Goal: Task Accomplishment & Management: Use online tool/utility

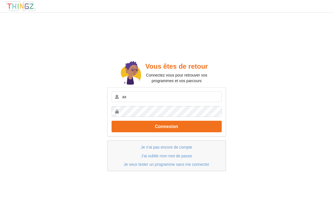
type input "a"
type input "xouxoulecodeur"
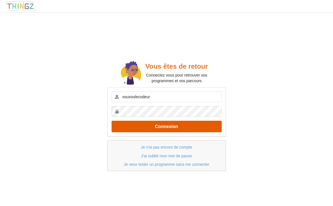
click at [164, 129] on button "Connexion" at bounding box center [167, 127] width 110 height 12
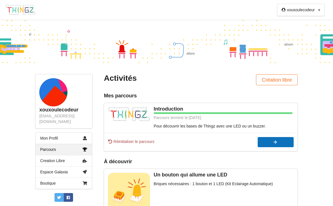
click at [294, 146] on button "Continuer" at bounding box center [276, 142] width 36 height 10
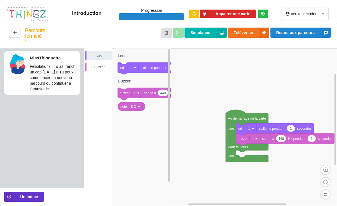
click at [227, 18] on div "Appairer une carte" at bounding box center [228, 14] width 89 height 20
click at [227, 15] on button "Appairer une carte" at bounding box center [228, 14] width 57 height 9
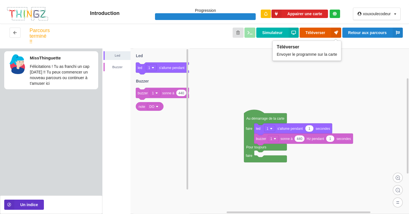
click at [312, 33] on button "Téléverser" at bounding box center [320, 33] width 42 height 10
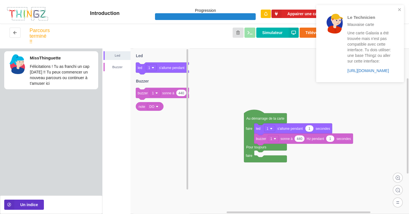
click at [333, 71] on link "https://play.thingz.co/galaxia" at bounding box center [368, 70] width 42 height 4
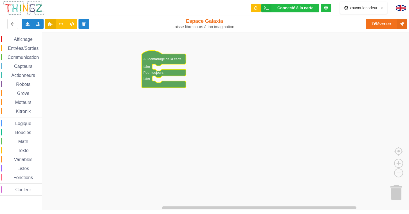
click at [277, 57] on rect "Espace de travail de Blocky" at bounding box center [206, 121] width 413 height 178
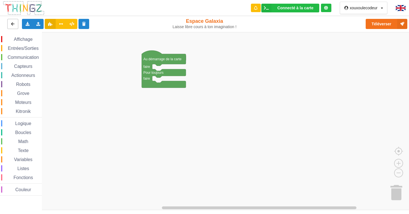
click at [15, 25] on icon at bounding box center [12, 23] width 5 height 3
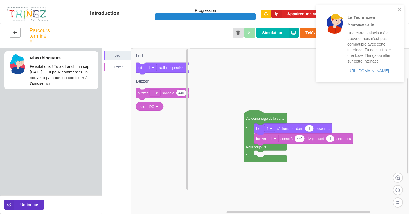
click at [12, 29] on button at bounding box center [15, 33] width 11 height 10
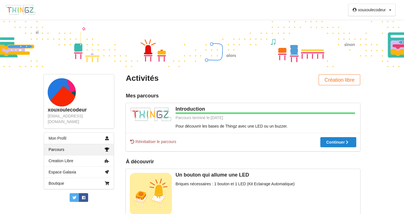
click at [154, 140] on span "Réinitialiser le parcours" at bounding box center [153, 142] width 47 height 6
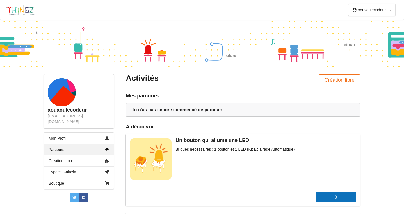
click at [334, 194] on button "Commencer" at bounding box center [336, 197] width 40 height 10
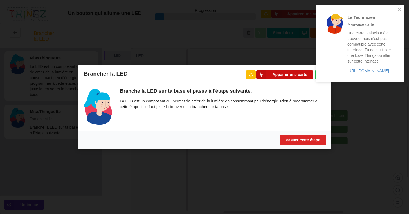
click at [293, 77] on button "Appairer une carte" at bounding box center [284, 74] width 57 height 9
click at [359, 72] on link "https://play.thingz.co/galaxia" at bounding box center [368, 70] width 42 height 4
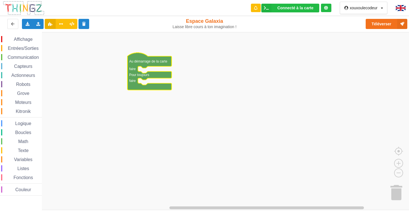
click at [22, 49] on span "Entrées/Sorties" at bounding box center [23, 48] width 32 height 5
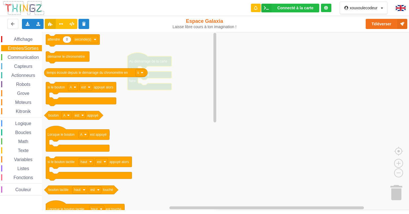
click at [24, 103] on span "Moteurs" at bounding box center [23, 102] width 18 height 5
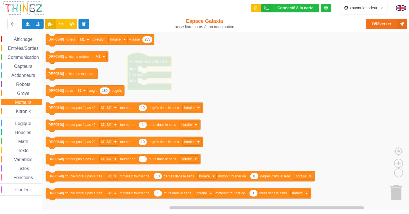
click at [26, 88] on div "Affichage Entrées/Sorties Communication Capteurs Actionneurs Robots Grove Moteu…" at bounding box center [21, 115] width 42 height 159
click at [27, 96] on div "Grove" at bounding box center [21, 93] width 41 height 6
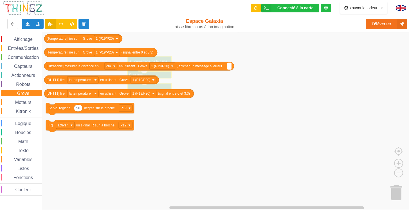
click at [26, 65] on span "Capteurs" at bounding box center [23, 66] width 20 height 5
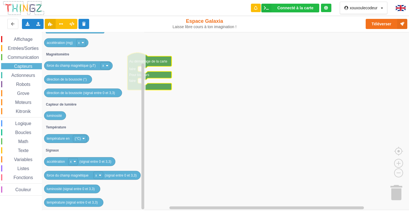
click at [25, 159] on span "Variables" at bounding box center [23, 159] width 20 height 5
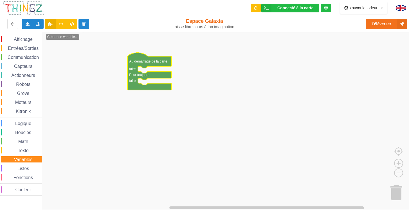
click at [28, 152] on span "Texte" at bounding box center [23, 150] width 12 height 5
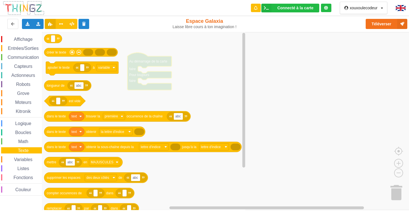
click at [24, 96] on span "Grove" at bounding box center [23, 93] width 14 height 5
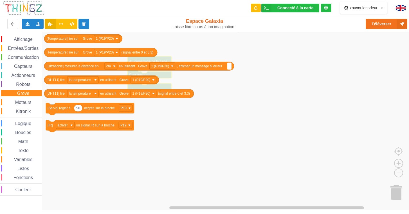
click at [24, 107] on div "Affichage Entrées/Sorties Communication Capteurs Actionneurs Robots Grove Moteu…" at bounding box center [21, 115] width 42 height 159
click at [24, 112] on span "Kitronik" at bounding box center [23, 111] width 17 height 5
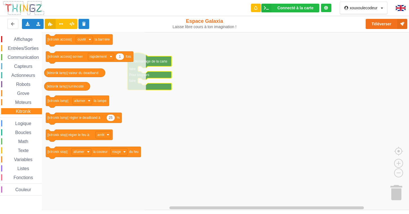
click at [32, 47] on span "Entrées/Sorties" at bounding box center [23, 48] width 32 height 5
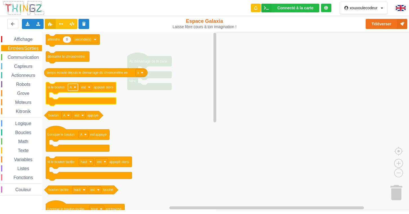
click at [69, 90] on rect "Espace de travail de Blocky" at bounding box center [73, 86] width 10 height 7
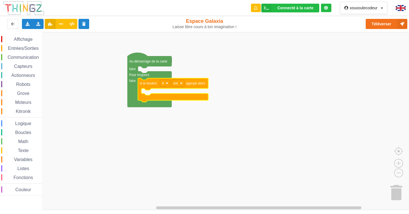
click at [25, 83] on span "Robots" at bounding box center [23, 84] width 16 height 5
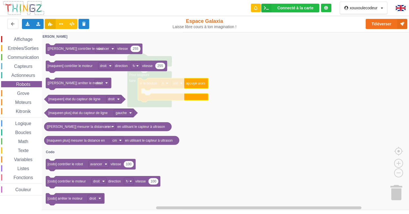
click at [25, 74] on span "Actionneurs" at bounding box center [23, 75] width 26 height 5
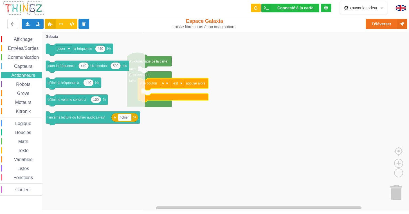
click at [26, 66] on span "Capteurs" at bounding box center [23, 66] width 20 height 5
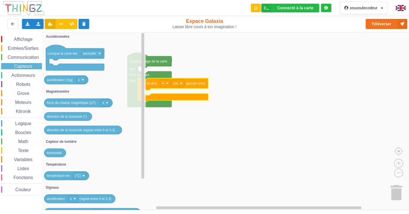
click at [28, 47] on span "Entrées/Sorties" at bounding box center [23, 48] width 32 height 5
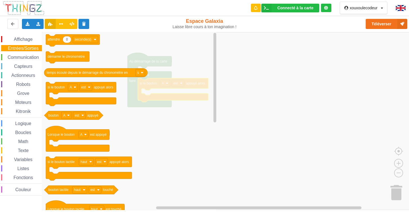
click at [19, 44] on div "Affichage Entrées/Sorties Communication Capteurs Actionneurs Robots Grove Moteu…" at bounding box center [21, 115] width 42 height 159
click at [21, 40] on span "Affichage" at bounding box center [23, 39] width 20 height 5
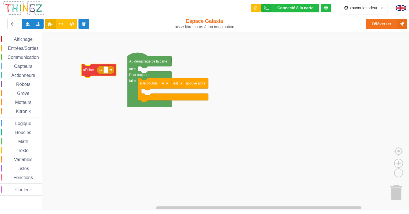
click at [137, 94] on div "Affichage Entrées/Sorties Communication Capteurs Actionneurs Robots Grove Moteu…" at bounding box center [206, 121] width 413 height 178
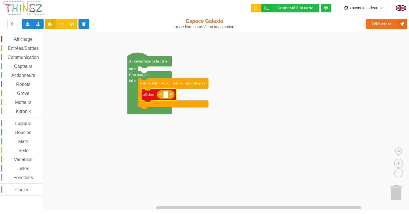
click at [167, 95] on rect "Espace de travail de Blocky" at bounding box center [166, 94] width 4 height 7
type input "oui"
click at [317, 55] on rect "Espace de travail de Blocky" at bounding box center [206, 121] width 413 height 178
click at [73, 23] on icon at bounding box center [71, 23] width 5 height 3
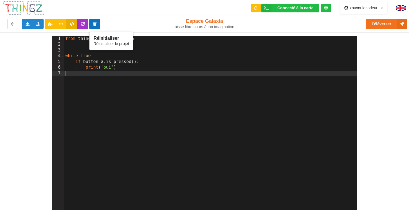
click at [97, 23] on icon at bounding box center [94, 23] width 5 height 3
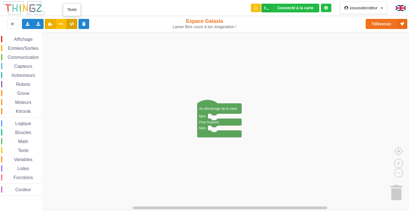
click at [73, 25] on icon at bounding box center [71, 23] width 5 height 3
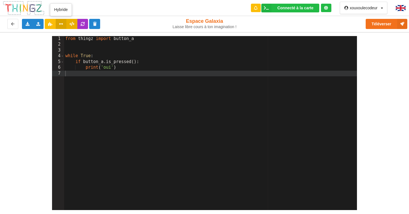
click at [59, 24] on icon at bounding box center [61, 23] width 5 height 3
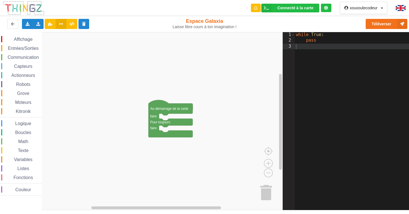
click at [78, 26] on div "Exporter l'assemblage de blocs Exporter l'assemblage de blocs au format Python …" at bounding box center [82, 24] width 168 height 18
click at [73, 25] on icon at bounding box center [71, 23] width 5 height 3
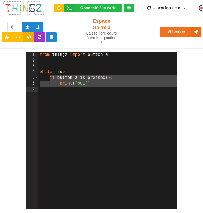
drag, startPoint x: 49, startPoint y: 78, endPoint x: 96, endPoint y: 87, distance: 48.3
click at [96, 87] on div "from thingz import button_a while True : if button_a . is_pressed ( ) : print (…" at bounding box center [107, 136] width 139 height 169
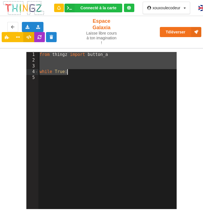
drag, startPoint x: 40, startPoint y: 55, endPoint x: 77, endPoint y: 75, distance: 42.0
click at [77, 75] on div "from thingz import button_a while True :" at bounding box center [107, 136] width 139 height 169
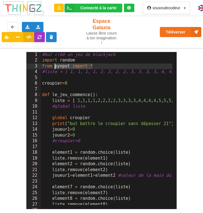
drag, startPoint x: 94, startPoint y: 66, endPoint x: 54, endPoint y: 65, distance: 39.4
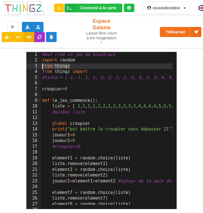
drag, startPoint x: 71, startPoint y: 67, endPoint x: 42, endPoint y: 66, distance: 29.0
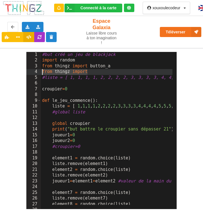
drag, startPoint x: 88, startPoint y: 72, endPoint x: 39, endPoint y: 71, distance: 48.9
click at [39, 71] on div "1 2 3 4 5 6 7 8 9 10 11 12 13 14 15 16 17 18 19 20 21 22 23 24 25 26 27 28 29 #…" at bounding box center [101, 130] width 151 height 157
paste textarea
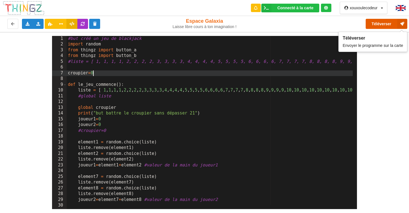
click at [390, 23] on button "Téléverser" at bounding box center [386, 24] width 42 height 10
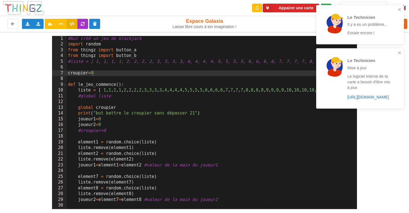
click at [373, 99] on link "https://play.thingz.co/firmware?micropython=0" at bounding box center [368, 97] width 42 height 4
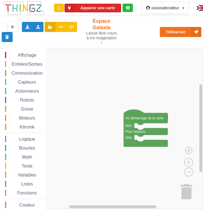
click at [33, 66] on span "Entrées/Sorties" at bounding box center [27, 64] width 32 height 5
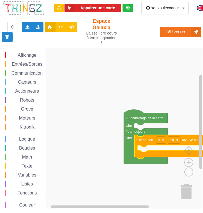
click at [25, 98] on span "Robots" at bounding box center [27, 100] width 16 height 5
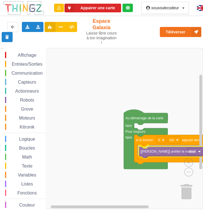
click at [163, 153] on div "Affichage Entrées/Sorties Communication Capteurs Actionneurs Robots Grove Moteu…" at bounding box center [104, 128] width 200 height 161
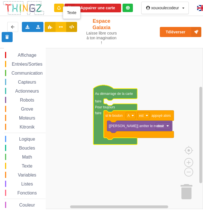
click at [73, 26] on icon at bounding box center [71, 26] width 5 height 3
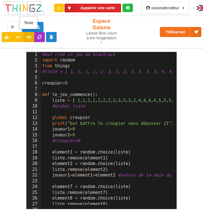
click at [27, 38] on icon at bounding box center [28, 36] width 5 height 3
click at [15, 38] on button at bounding box center [18, 37] width 11 height 10
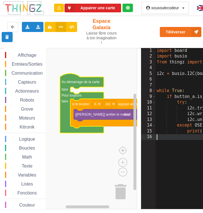
drag, startPoint x: 151, startPoint y: 51, endPoint x: 143, endPoint y: 51, distance: 8.2
click at [143, 51] on div "1" at bounding box center [148, 51] width 15 height 6
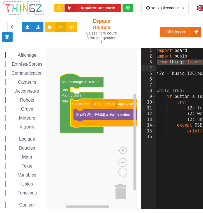
scroll to position [0, 0]
drag, startPoint x: 157, startPoint y: 61, endPoint x: 197, endPoint y: 62, distance: 40.2
click at [153, 71] on div "4" at bounding box center [148, 68] width 15 height 6
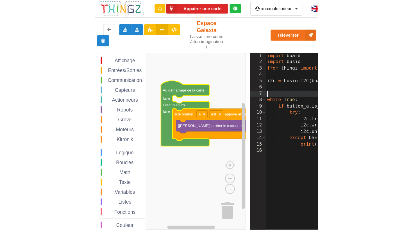
scroll to position [0, 0]
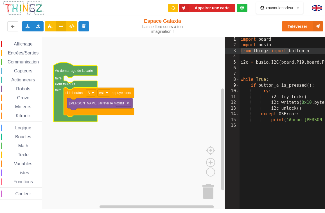
drag, startPoint x: 287, startPoint y: 51, endPoint x: 240, endPoint y: 51, distance: 47.8
click at [203, 51] on div "import board import busio from thingz import button_a i2c = busio . I2C ( board…" at bounding box center [303, 127] width 129 height 180
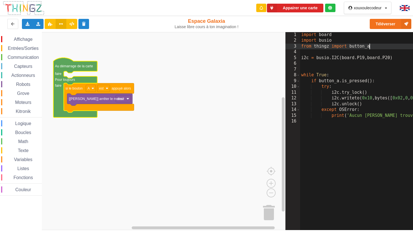
click at [203, 46] on div "import board import busio from thingz import button_a i2c = busio . I2C ( board…" at bounding box center [364, 134] width 129 height 205
drag, startPoint x: 375, startPoint y: 46, endPoint x: 334, endPoint y: 44, distance: 41.1
click at [203, 44] on div "import board import busio from thingz import button_a i2c = busio . I2C ( board…" at bounding box center [364, 134] width 129 height 205
drag, startPoint x: 373, startPoint y: 44, endPoint x: 302, endPoint y: 47, distance: 71.1
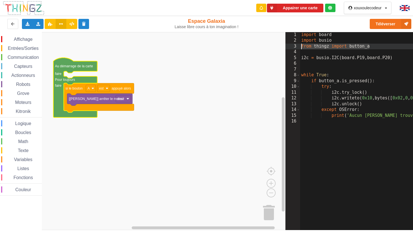
click at [203, 47] on div "import board import busio from thingz import button_a i2c = busio . I2C ( board…" at bounding box center [364, 134] width 129 height 205
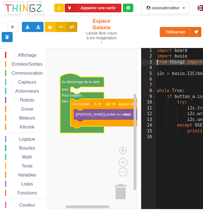
click at [72, 27] on icon at bounding box center [71, 26] width 5 height 3
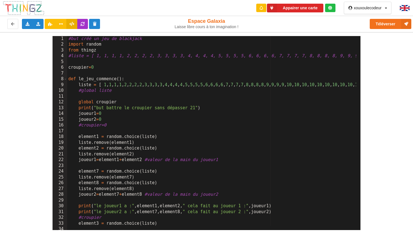
click at [203, 7] on icon at bounding box center [330, 8] width 4 height 4
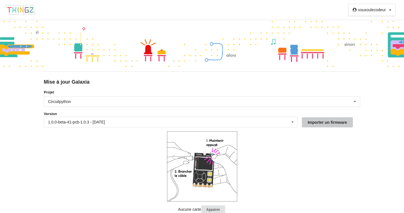
click at [323, 123] on button "Importer un firmware" at bounding box center [327, 122] width 51 height 10
click at [248, 125] on div "1.0.0-beta-41-pcb-1.0.3 - [DATE] 1.0.0-beta-41-pcb-1.0.3 - [DATE] 1.0.0-beta-40…" at bounding box center [171, 122] width 254 height 11
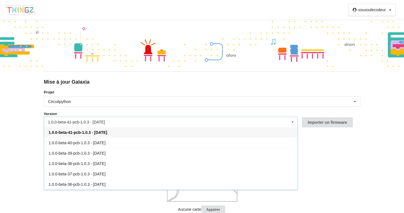
click at [117, 117] on div "1.0.0-beta-41-pcb-1.0.3 - [DATE] 1.0.0-beta-41-pcb-1.0.3 - [DATE] 1.0.0-beta-40…" at bounding box center [171, 122] width 254 height 11
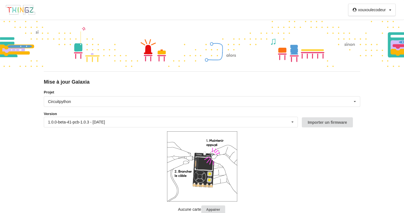
scroll to position [15, 0]
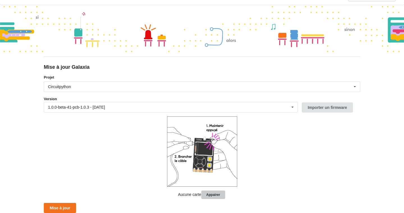
click at [211, 197] on button "Appairer" at bounding box center [213, 195] width 24 height 9
click at [69, 204] on button "Mise à jour" at bounding box center [60, 208] width 32 height 10
click at [214, 196] on button "Appairer" at bounding box center [213, 195] width 24 height 9
click at [212, 194] on button "Appairer" at bounding box center [213, 195] width 24 height 9
click at [215, 195] on button "Appairer" at bounding box center [213, 195] width 24 height 9
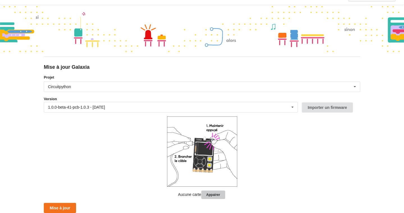
click at [211, 194] on button "Appairer" at bounding box center [213, 195] width 24 height 9
click at [214, 195] on button "Appairer" at bounding box center [213, 195] width 24 height 9
click at [61, 205] on button "Mise à jour" at bounding box center [60, 208] width 32 height 10
click at [209, 194] on button "Appairer" at bounding box center [213, 195] width 24 height 9
click at [216, 196] on button "Appairer" at bounding box center [213, 195] width 24 height 9
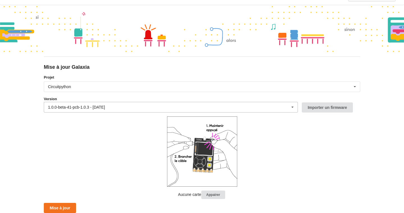
scroll to position [12, 0]
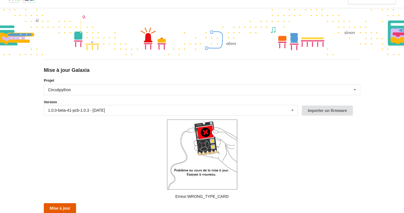
click at [72, 209] on button "Mise à jour" at bounding box center [60, 208] width 32 height 10
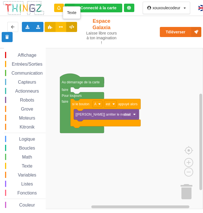
click at [72, 28] on icon at bounding box center [71, 26] width 5 height 3
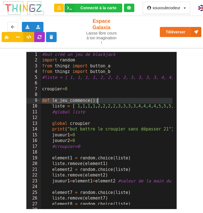
drag, startPoint x: 43, startPoint y: 101, endPoint x: 98, endPoint y: 101, distance: 54.5
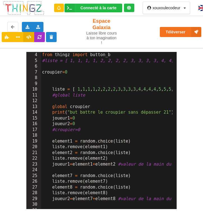
scroll to position [34, 0]
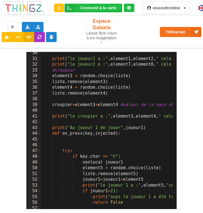
scroll to position [135, 0]
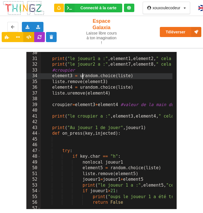
scroll to position [185, 0]
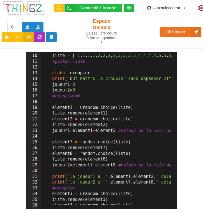
scroll to position [67, 0]
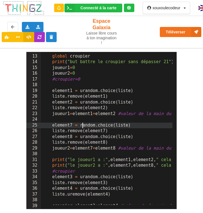
drag, startPoint x: 81, startPoint y: 126, endPoint x: 90, endPoint y: 128, distance: 8.8
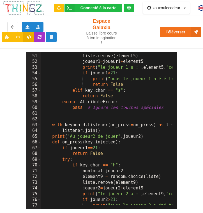
scroll to position [304, 0]
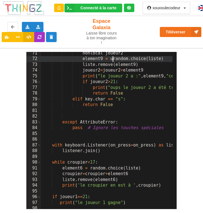
scroll to position [405, 0]
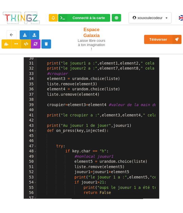
scroll to position [185, 0]
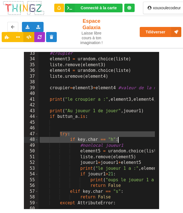
drag, startPoint x: 61, startPoint y: 133, endPoint x: 119, endPoint y: 142, distance: 58.7
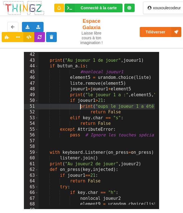
scroll to position [236, 0]
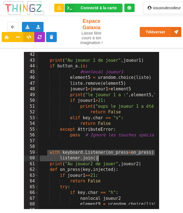
drag, startPoint x: 46, startPoint y: 153, endPoint x: 107, endPoint y: 158, distance: 61.5
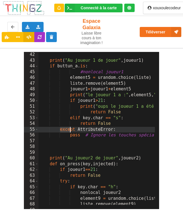
drag, startPoint x: 59, startPoint y: 130, endPoint x: 90, endPoint y: 134, distance: 31.2
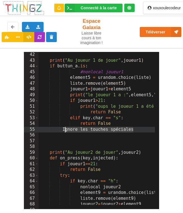
drag, startPoint x: 135, startPoint y: 129, endPoint x: 56, endPoint y: 130, distance: 79.0
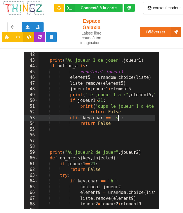
drag, startPoint x: 120, startPoint y: 119, endPoint x: 68, endPoint y: 120, distance: 52.6
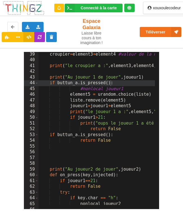
scroll to position [202, 0]
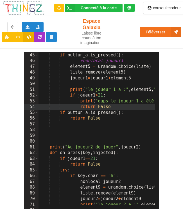
scroll to position [270, 0]
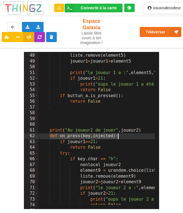
drag, startPoint x: 50, startPoint y: 136, endPoint x: 118, endPoint y: 138, distance: 68.6
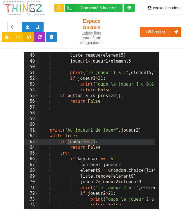
drag, startPoint x: 95, startPoint y: 143, endPoint x: 66, endPoint y: 142, distance: 28.9
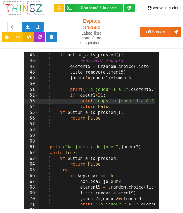
drag, startPoint x: 88, startPoint y: 104, endPoint x: 92, endPoint y: 105, distance: 4.6
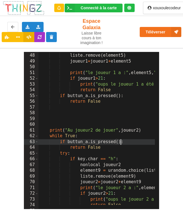
scroll to position [270, 0]
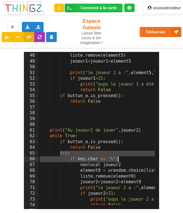
drag, startPoint x: 59, startPoint y: 152, endPoint x: 120, endPoint y: 159, distance: 61.6
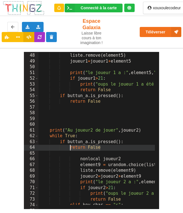
drag, startPoint x: 104, startPoint y: 147, endPoint x: 68, endPoint y: 148, distance: 35.7
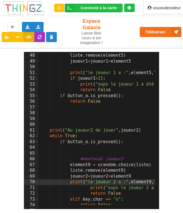
scroll to position [0, 0]
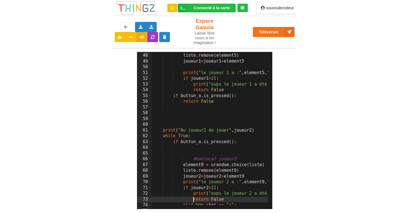
scroll to position [253, 0]
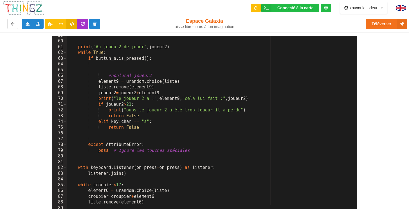
scroll to position [337, 0]
click at [98, 122] on div "print ( "Au joueur2 de jouer" , joueur2 ) while True : if buttun_a . is_pressed…" at bounding box center [302, 123] width 470 height 181
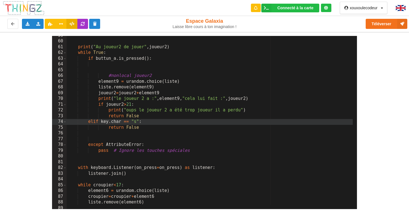
click at [106, 126] on div "print ( "Au joueur2 de jouer" , joueur2 ) while True : if buttun_a . is_pressed…" at bounding box center [302, 123] width 470 height 181
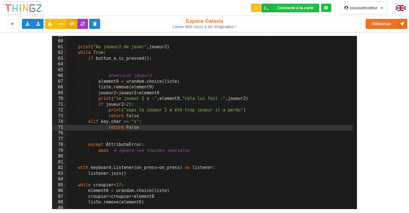
click at [108, 128] on div "print ( "Au joueur2 de jouer" , joueur2 ) while True : if buttun_a . is_pressed…" at bounding box center [302, 123] width 470 height 181
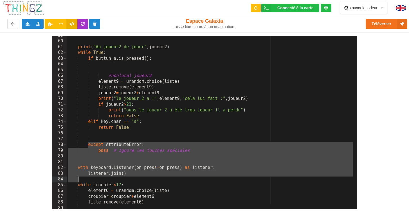
drag, startPoint x: 87, startPoint y: 146, endPoint x: 129, endPoint y: 177, distance: 52.6
click at [129, 178] on div "print ( "Au joueur2 de jouer" , joueur2 ) while True : if buttun_a . is_pressed…" at bounding box center [302, 123] width 470 height 181
click at [127, 174] on div "print ( "Au joueur2 de jouer" , joueur2 ) while True : if buttun_a . is_pressed…" at bounding box center [302, 123] width 470 height 181
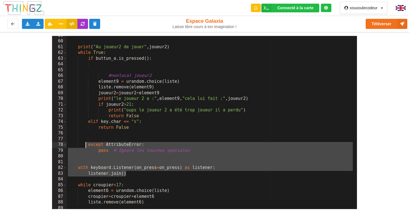
drag, startPoint x: 127, startPoint y: 174, endPoint x: 87, endPoint y: 147, distance: 49.0
click at [87, 147] on div "print ( "Au joueur2 de jouer" , joueur2 ) while True : if buttun_a . is_pressed…" at bounding box center [302, 123] width 470 height 181
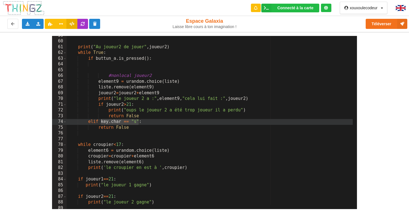
drag, startPoint x: 138, startPoint y: 123, endPoint x: 101, endPoint y: 121, distance: 36.6
click at [101, 121] on div "print ( "Au joueur2 de jouer" , joueur2 ) while True : if buttun_a . is_pressed…" at bounding box center [302, 123] width 470 height 181
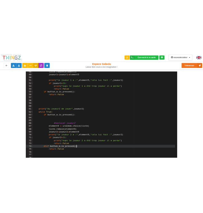
scroll to position [0, 0]
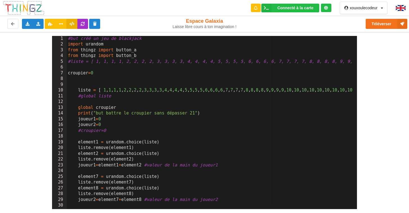
click at [77, 90] on div "#but créé un jeu de blackjack import urandom from thingz import button_a from t…" at bounding box center [302, 126] width 470 height 181
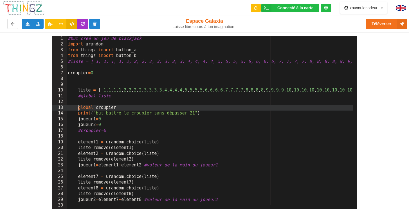
click at [78, 108] on div "#but créé un jeu de blackjack import urandom from thingz import button_a from t…" at bounding box center [302, 126] width 470 height 181
click at [77, 113] on div "#but créé un jeu de blackjack import urandom from thingz import button_a from t…" at bounding box center [302, 126] width 470 height 181
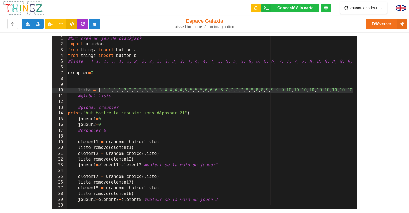
click at [77, 89] on div "#but créé un jeu de blackjack import urandom from thingz import button_a from t…" at bounding box center [302, 126] width 470 height 181
click at [68, 115] on div "#but créé un jeu de blackjack import urandom from thingz import button_a from t…" at bounding box center [302, 126] width 470 height 181
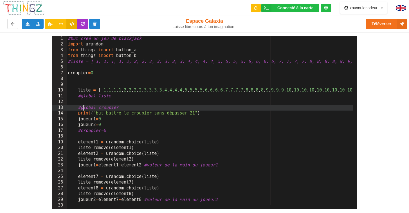
click at [82, 107] on div "#but créé un jeu de blackjack import urandom from thingz import button_a from t…" at bounding box center [302, 126] width 470 height 181
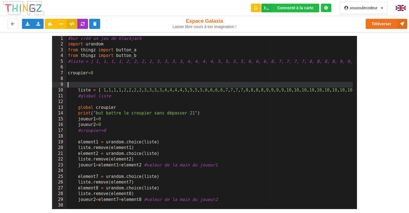
click at [74, 83] on div "#but créé un jeu de blackjack import urandom from thingz import button_a from t…" at bounding box center [302, 126] width 470 height 181
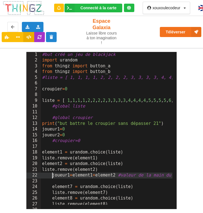
drag, startPoint x: 53, startPoint y: 177, endPoint x: 57, endPoint y: 178, distance: 4.3
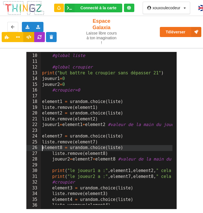
scroll to position [67, 0]
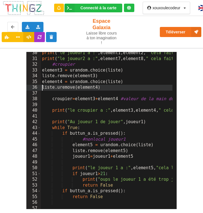
scroll to position [185, 0]
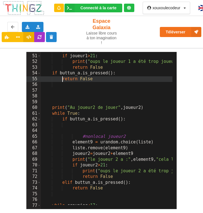
scroll to position [320, 0]
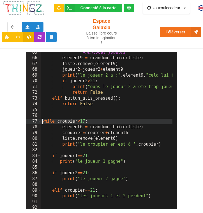
scroll to position [388, 0]
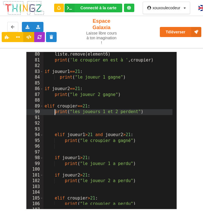
scroll to position [472, 0]
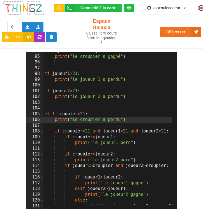
scroll to position [556, 0]
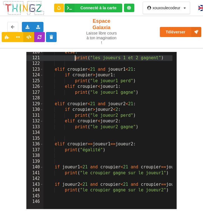
scroll to position [688, 0]
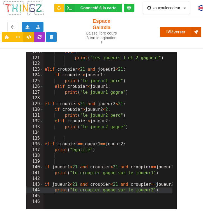
click at [175, 28] on button "Téléverser" at bounding box center [181, 32] width 42 height 10
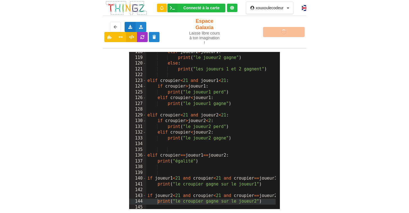
scroll to position [672, 0]
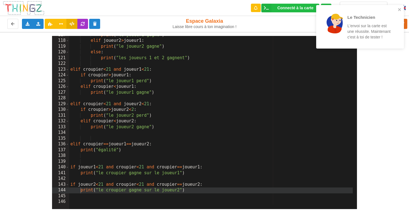
click at [193, 12] on div "Connecté à la carte Réglages Ouvrir le moniteur automatiquement Connexion autom…" at bounding box center [204, 8] width 416 height 16
click at [400, 10] on icon "close" at bounding box center [399, 9] width 4 height 4
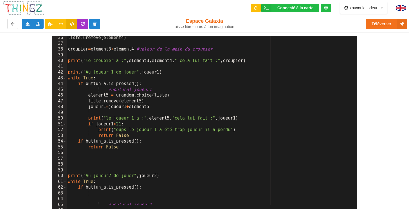
scroll to position [202, 0]
click at [267, 8] on icon at bounding box center [266, 8] width 10 height 9
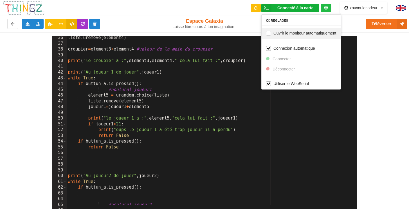
click at [268, 35] on div "Ouvrir le moniteur automatiquement" at bounding box center [300, 33] width 79 height 11
checkbox input "true"
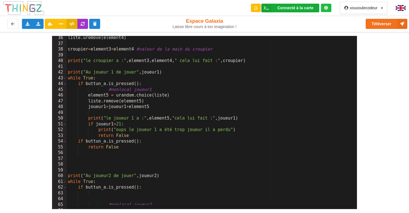
click at [270, 9] on icon at bounding box center [266, 8] width 10 height 9
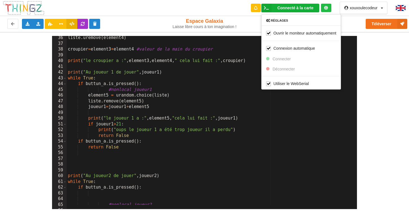
click at [253, 23] on div "Téléverser" at bounding box center [327, 24] width 168 height 18
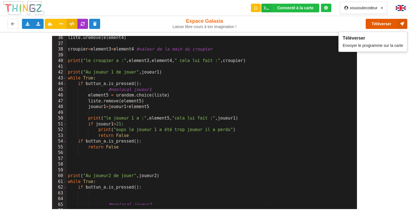
click at [383, 28] on button "Téléverser" at bounding box center [386, 24] width 42 height 10
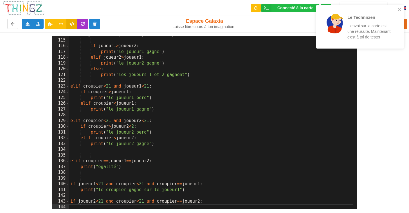
scroll to position [638, 0]
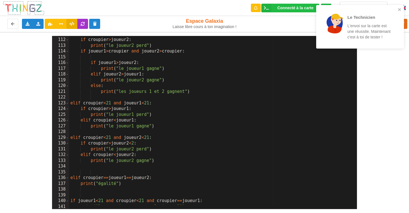
click at [397, 11] on div "Le Technicien L'envoi sur la carte est une réussite. Maintenant c'est à toi de …" at bounding box center [357, 26] width 79 height 39
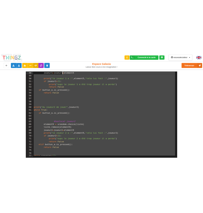
scroll to position [0, 0]
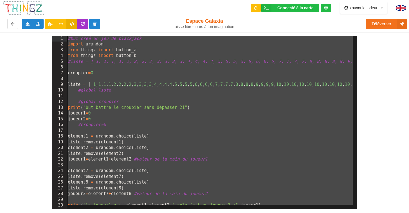
drag, startPoint x: 189, startPoint y: 192, endPoint x: 65, endPoint y: 42, distance: 195.6
click at [65, 42] on div "1 2 3 4 5 6 7 8 9 10 11 12 13 14 15 16 17 18 19 20 21 22 23 24 25 26 27 28 29 3…" at bounding box center [204, 122] width 305 height 173
click at [82, 55] on div "#but créé un jeu de blackjack import urandom from thingz import button_a from t…" at bounding box center [298, 126] width 463 height 181
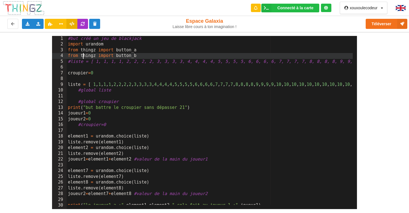
click at [75, 81] on div "#but créé un jeu de blackjack import urandom from thingz import button_a from t…" at bounding box center [298, 126] width 463 height 181
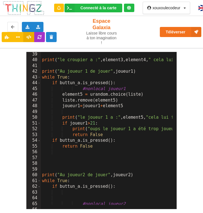
scroll to position [202, 0]
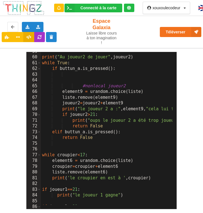
scroll to position [320, 0]
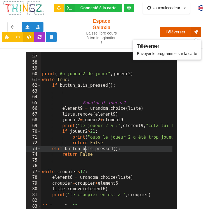
click at [181, 27] on button "Téléverser" at bounding box center [181, 32] width 42 height 10
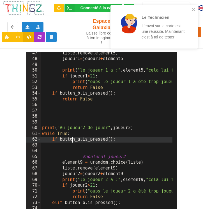
scroll to position [233, 0]
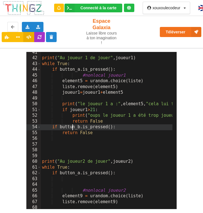
click at [168, 35] on button "Téléverser" at bounding box center [181, 32] width 42 height 10
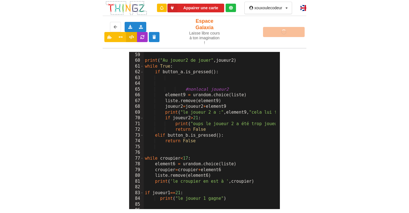
scroll to position [0, 0]
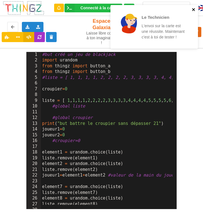
click at [194, 11] on icon "close" at bounding box center [194, 9] width 4 height 4
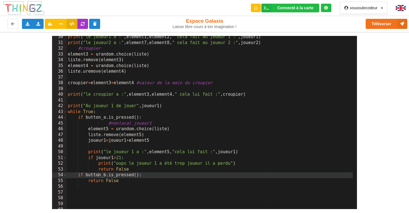
scroll to position [185, 0]
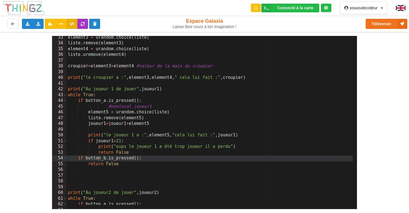
click at [124, 165] on div "element3 = urandom . choice ( liste ) liste . remove ( element3 ) element4 = ur…" at bounding box center [298, 125] width 463 height 181
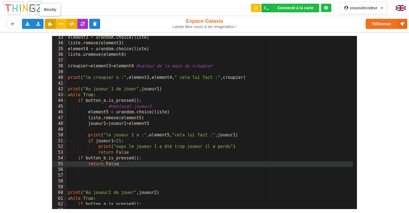
click at [52, 25] on icon at bounding box center [50, 23] width 5 height 3
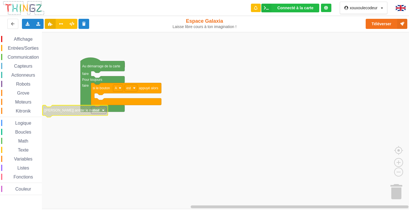
click at [31, 44] on div "Affichage Entrées/Sorties Communication Capteurs Actionneurs Robots Grove Moteu…" at bounding box center [21, 115] width 42 height 159
click at [32, 49] on span "Entrées/Sorties" at bounding box center [23, 48] width 32 height 5
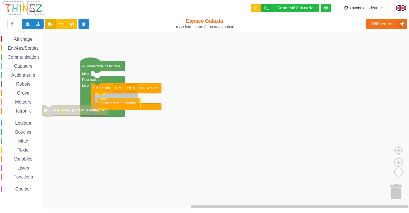
click at [112, 102] on div "Affichage Entrées/Sorties Communication Capteurs Actionneurs Robots Grove Moteu…" at bounding box center [206, 120] width 413 height 177
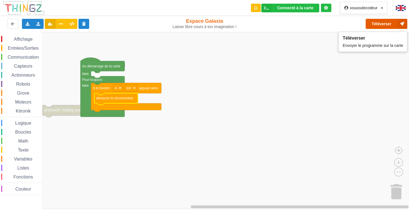
click at [379, 22] on button "Téléverser" at bounding box center [386, 24] width 42 height 10
click at [17, 38] on span "Affichage" at bounding box center [23, 39] width 20 height 5
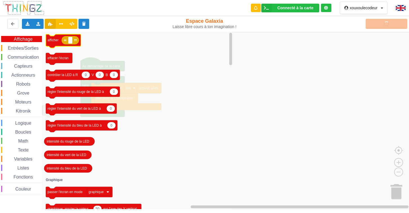
click at [79, 54] on div "Affichage Entrées/Sorties Communication Capteurs Actionneurs Robots Grove Moteu…" at bounding box center [206, 120] width 413 height 177
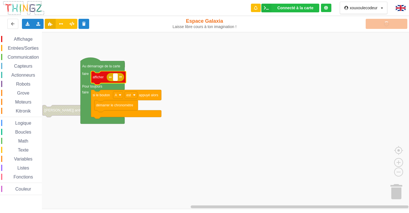
click at [115, 77] on text "Espace de travail de Blocky" at bounding box center [115, 77] width 1 height 4
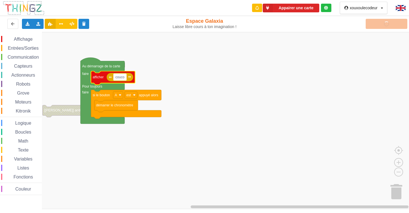
type input "coucou"
click at [169, 85] on rect "Espace de travail de Blocky" at bounding box center [206, 120] width 413 height 177
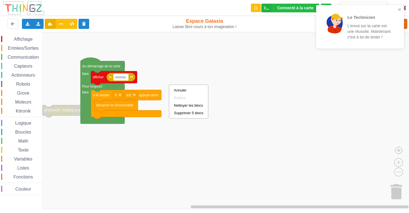
click at [245, 87] on rect "Espace de travail de Blocky" at bounding box center [206, 120] width 413 height 177
click at [400, 10] on icon "close" at bounding box center [399, 9] width 4 height 4
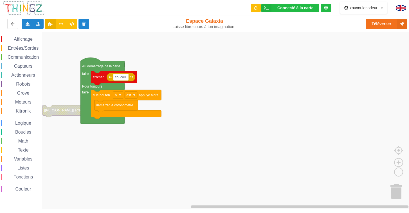
click at [392, 26] on div "Le Technicien L'envoi sur la carte est une réussite. Maintenant c'est à toi de …" at bounding box center [360, 29] width 90 height 50
click at [389, 23] on button "Téléverser" at bounding box center [386, 24] width 42 height 10
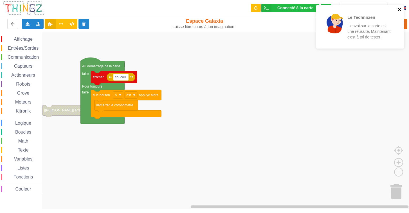
click at [398, 10] on icon "close" at bounding box center [399, 9] width 3 height 3
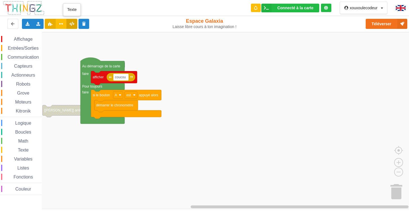
click at [71, 25] on icon at bounding box center [71, 23] width 5 height 3
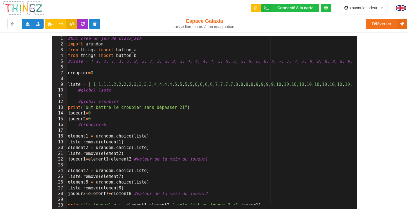
click at [321, 6] on div at bounding box center [326, 8] width 10 height 8
click at [327, 9] on icon at bounding box center [326, 8] width 4 height 4
click at [294, 7] on div "Connecté à la carte" at bounding box center [295, 8] width 36 height 4
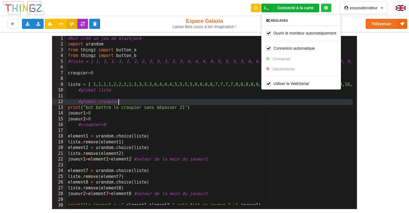
click at [283, 103] on div "#but créé un jeu de blackjack import urandom from thingz import button_a from t…" at bounding box center [298, 126] width 463 height 181
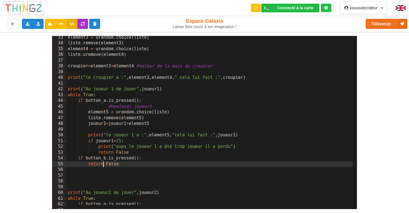
click at [103, 164] on div "element3 = urandom . choice ( liste ) liste . remove ( element3 ) element4 = ur…" at bounding box center [298, 125] width 463 height 181
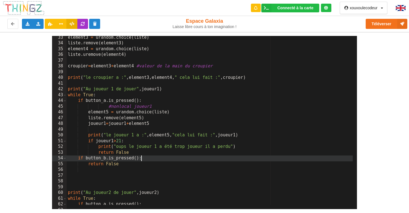
click at [164, 157] on div "element3 = urandom . choice ( liste ) liste . remove ( element3 ) element4 = ur…" at bounding box center [298, 125] width 463 height 181
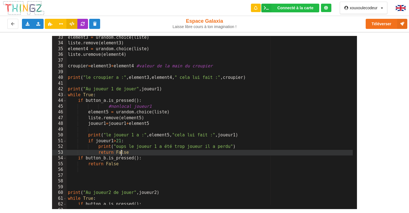
click at [121, 152] on div "element3 = urandom . choice ( liste ) liste . remove ( element3 ) element4 = ur…" at bounding box center [298, 125] width 463 height 181
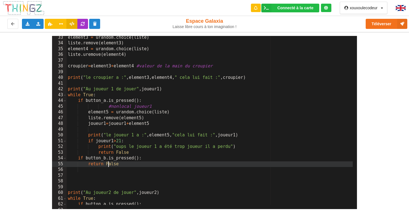
click at [107, 165] on div "element3 = urandom . choice ( liste ) liste . remove ( element3 ) element4 = ur…" at bounding box center [298, 125] width 463 height 181
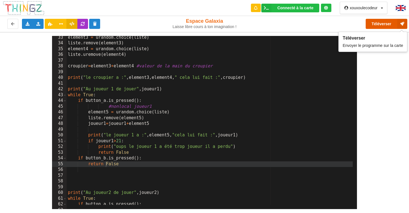
click at [383, 23] on button "Téléverser" at bounding box center [386, 24] width 42 height 10
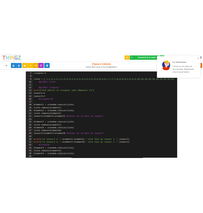
scroll to position [0, 0]
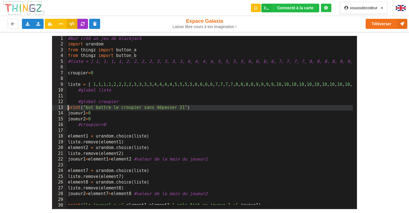
drag, startPoint x: 67, startPoint y: 108, endPoint x: 105, endPoint y: 111, distance: 38.3
click at [83, 110] on div "#but créé un jeu de blackjack import urandom from thingz import button_a from t…" at bounding box center [298, 126] width 463 height 181
drag, startPoint x: 195, startPoint y: 107, endPoint x: 67, endPoint y: 107, distance: 127.6
click at [67, 107] on div "#but créé un jeu de blackjack import urandom from thingz import button_a from t…" at bounding box center [298, 126] width 463 height 181
click at [145, 39] on div "#but créé un jeu de blackjack import urandom from thingz import button_a from t…" at bounding box center [298, 126] width 463 height 181
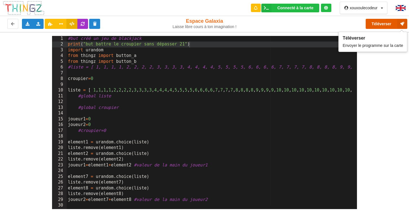
click at [391, 25] on button "Téléverser" at bounding box center [386, 24] width 42 height 10
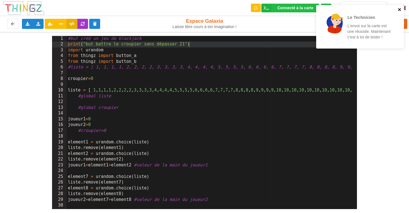
click at [399, 9] on icon "close" at bounding box center [399, 9] width 3 height 3
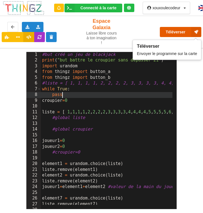
click at [180, 35] on button "Téléverser" at bounding box center [181, 32] width 42 height 10
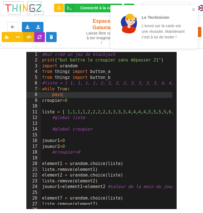
click at [179, 34] on p "L'envoi sur la carte est une réussite. Maintenant c'est à toi de tester !" at bounding box center [164, 31] width 44 height 17
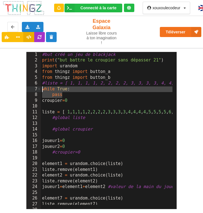
drag, startPoint x: 65, startPoint y: 96, endPoint x: 46, endPoint y: 90, distance: 20.2
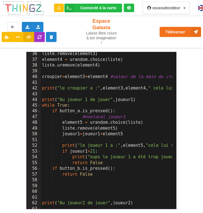
scroll to position [202, 0]
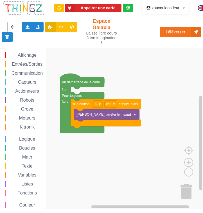
click at [17, 22] on button at bounding box center [12, 27] width 11 height 10
click at [21, 27] on div "Exporter l'assemblage de blocs Exporter l'assemblage de blocs au format Python …" at bounding box center [40, 32] width 84 height 28
click at [9, 24] on button at bounding box center [12, 27] width 11 height 10
click at [26, 3] on img at bounding box center [24, 8] width 42 height 15
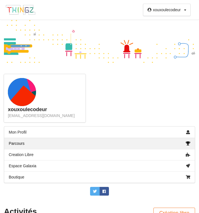
click at [50, 142] on link "Parcours" at bounding box center [99, 143] width 190 height 11
drag, startPoint x: 65, startPoint y: 196, endPoint x: 63, endPoint y: 151, distance: 44.2
click at [63, 151] on div "xouxoulecodeur [EMAIL_ADDRESS][DOMAIN_NAME] Mon Profil Parcours Creation Libre …" at bounding box center [99, 137] width 191 height 126
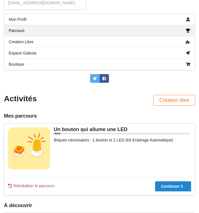
scroll to position [113, 0]
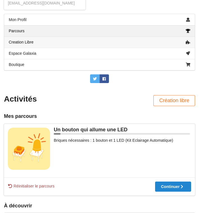
click at [33, 42] on link "Creation Libre" at bounding box center [99, 42] width 190 height 11
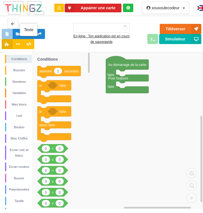
type input "blackjack"
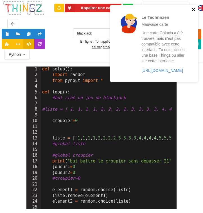
click at [194, 10] on icon "close" at bounding box center [194, 9] width 4 height 4
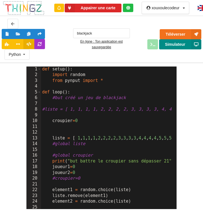
click at [184, 44] on button "Simulateur" at bounding box center [180, 44] width 42 height 10
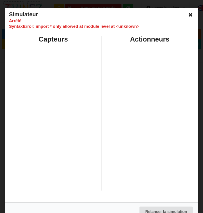
click at [188, 14] on icon at bounding box center [190, 14] width 9 height 9
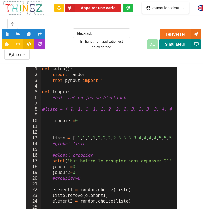
click at [178, 46] on button "Simulateur" at bounding box center [180, 44] width 42 height 10
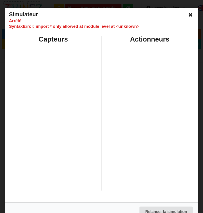
click at [187, 15] on icon at bounding box center [190, 14] width 9 height 9
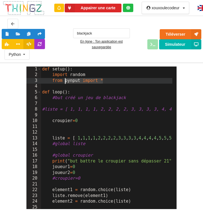
drag, startPoint x: 103, startPoint y: 81, endPoint x: 57, endPoint y: 81, distance: 45.5
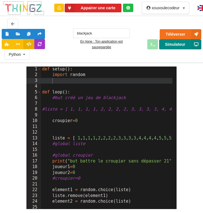
click at [170, 44] on button "Simulateur" at bounding box center [180, 44] width 42 height 10
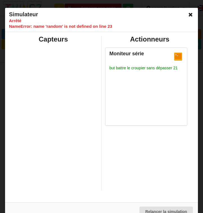
click at [188, 14] on icon at bounding box center [190, 14] width 9 height 9
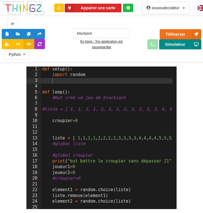
click at [175, 45] on button "Simulateur" at bounding box center [180, 44] width 42 height 10
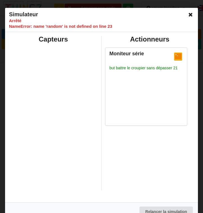
click at [186, 14] on icon at bounding box center [190, 14] width 9 height 9
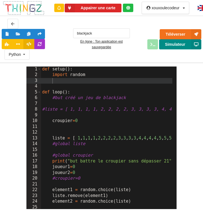
click at [176, 46] on button "Simulateur" at bounding box center [180, 44] width 42 height 10
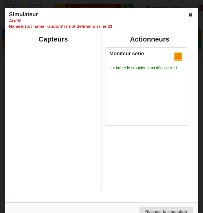
click at [189, 13] on icon at bounding box center [190, 14] width 9 height 9
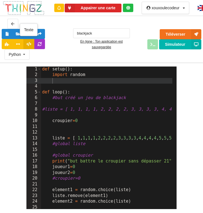
click at [31, 46] on button at bounding box center [28, 44] width 11 height 10
click at [30, 46] on icon at bounding box center [28, 43] width 5 height 3
click at [17, 43] on icon at bounding box center [18, 43] width 5 height 3
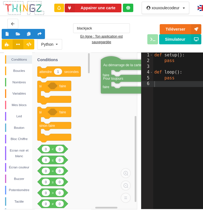
drag, startPoint x: 119, startPoint y: 66, endPoint x: 92, endPoint y: 66, distance: 26.4
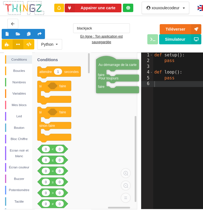
drag, startPoint x: 96, startPoint y: 65, endPoint x: 114, endPoint y: 65, distance: 18.3
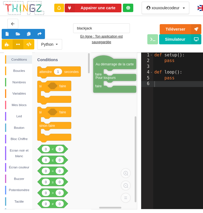
drag, startPoint x: 110, startPoint y: 65, endPoint x: 107, endPoint y: 65, distance: 2.8
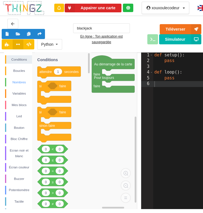
click at [18, 81] on div "Nombres" at bounding box center [19, 83] width 26 height 6
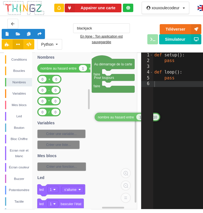
drag, startPoint x: 60, startPoint y: 69, endPoint x: 118, endPoint y: 119, distance: 75.5
click at [118, 119] on div "Conditions Boucles Nombres Variables Mes blocs Led Bouton Bloc Chiffre Ecran no…" at bounding box center [70, 131] width 133 height 157
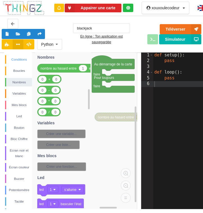
click at [23, 63] on div "Conditions" at bounding box center [18, 59] width 27 height 9
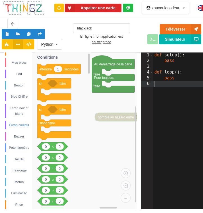
scroll to position [102, 0]
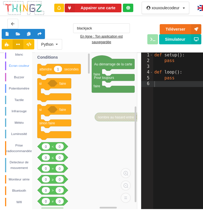
click at [20, 63] on div "Écran couleur" at bounding box center [19, 66] width 26 height 6
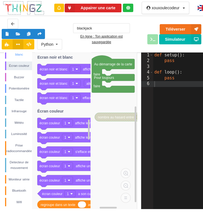
click at [21, 56] on div "Ecran noir et blanc" at bounding box center [19, 51] width 26 height 11
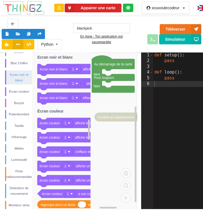
scroll to position [73, 0]
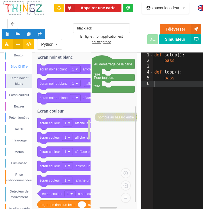
click at [21, 62] on div "Bloc Chiffre" at bounding box center [18, 66] width 27 height 9
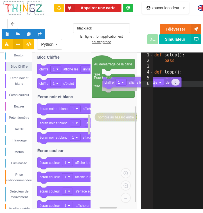
drag, startPoint x: 70, startPoint y: 73, endPoint x: 136, endPoint y: 90, distance: 67.7
click at [136, 89] on div "Conditions Boucles Nombres Variables Mes blocs Led Bouton Bloc Chiffre Ecran no…" at bounding box center [70, 131] width 133 height 157
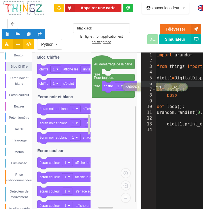
drag, startPoint x: 120, startPoint y: 119, endPoint x: 148, endPoint y: 89, distance: 40.8
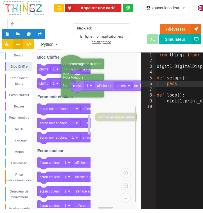
drag, startPoint x: 111, startPoint y: 67, endPoint x: 81, endPoint y: 66, distance: 30.4
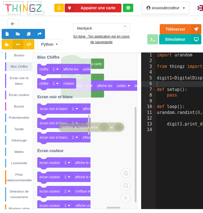
drag, startPoint x: 125, startPoint y: 118, endPoint x: 106, endPoint y: 126, distance: 20.3
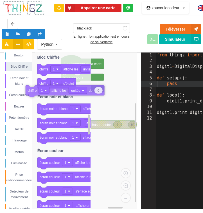
drag, startPoint x: 109, startPoint y: 88, endPoint x: 63, endPoint y: 93, distance: 46.1
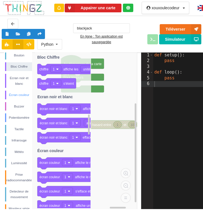
click at [21, 96] on div "Écran couleur" at bounding box center [19, 95] width 26 height 6
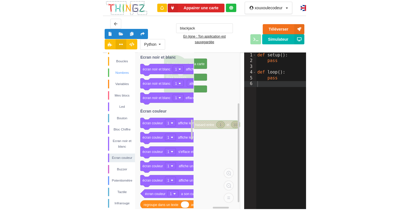
scroll to position [0, 0]
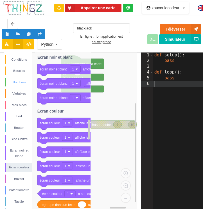
click at [20, 83] on div "Nombres" at bounding box center [19, 83] width 26 height 6
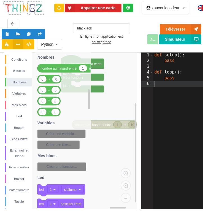
click at [19, 88] on div "Conditions Boucles Nombres Variables Mes blocs Led Bouton Bloc Chiffre Ecran no…" at bounding box center [18, 181] width 28 height 253
click at [24, 138] on div "Bloc Chiffre" at bounding box center [19, 139] width 26 height 6
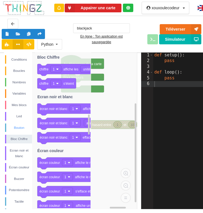
click at [26, 126] on div "Bouton" at bounding box center [19, 128] width 26 height 6
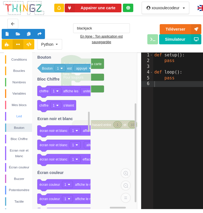
click at [20, 118] on div "Led" at bounding box center [19, 117] width 26 height 6
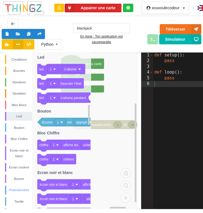
click at [18, 187] on div "Potentiomètre" at bounding box center [18, 190] width 27 height 9
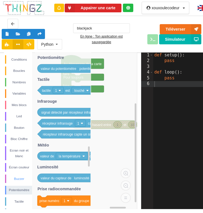
click at [20, 176] on div "Buzzer" at bounding box center [19, 179] width 26 height 6
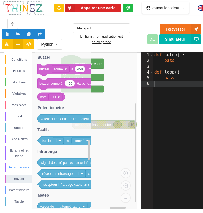
click at [19, 170] on div "Écran couleur" at bounding box center [19, 168] width 26 height 6
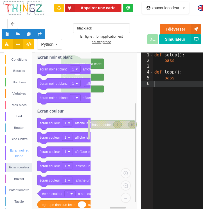
click at [17, 150] on div "Ecran noir et blanc" at bounding box center [19, 153] width 26 height 11
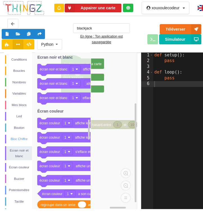
click at [19, 142] on div "Bloc Chiffre" at bounding box center [18, 139] width 27 height 9
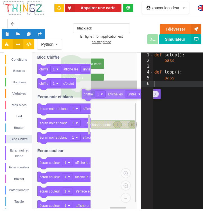
drag, startPoint x: 74, startPoint y: 74, endPoint x: 130, endPoint y: 102, distance: 63.0
click at [130, 102] on div "Conditions Boucles Nombres Variables Mes blocs Led Bouton Bloc Chiffre Ecran no…" at bounding box center [70, 131] width 133 height 157
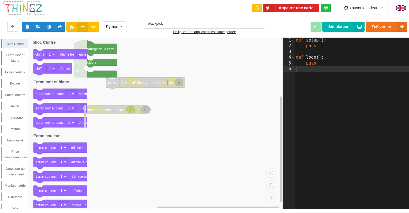
scroll to position [87, 0]
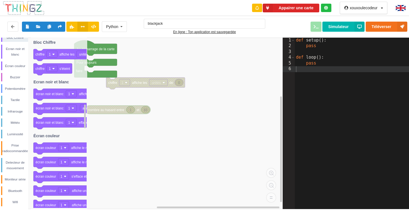
click at [17, 186] on div "Conditions Boucles Nombres Variables Mes blocs Led Bouton Bloc Chiffre Ecran no…" at bounding box center [14, 80] width 28 height 253
click at [16, 191] on div "Bluetooth" at bounding box center [15, 191] width 26 height 6
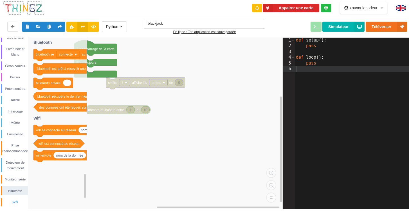
click at [13, 203] on div "Wifi" at bounding box center [15, 203] width 26 height 6
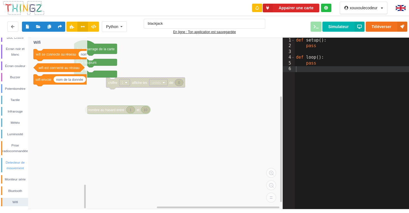
click at [18, 162] on div "Detecteur de mouvement" at bounding box center [15, 165] width 26 height 11
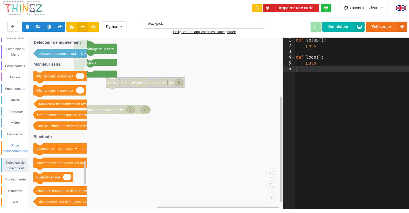
click at [20, 147] on div "Prise radiocommandée" at bounding box center [15, 148] width 26 height 11
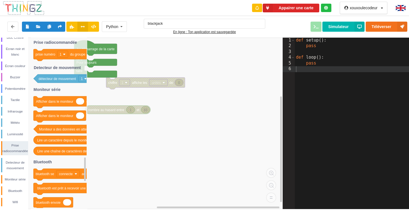
click at [15, 129] on div "Conditions Boucles Nombres Variables Mes blocs Led Bouton Bloc Chiffre Ecran no…" at bounding box center [14, 80] width 28 height 253
click at [14, 135] on div "Luminosité" at bounding box center [15, 135] width 26 height 6
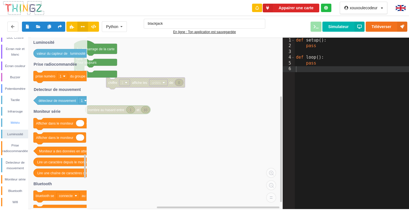
click at [18, 125] on div "Météo" at bounding box center [15, 123] width 26 height 6
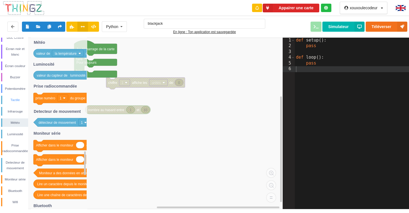
click at [17, 98] on div "Tactile" at bounding box center [15, 100] width 26 height 6
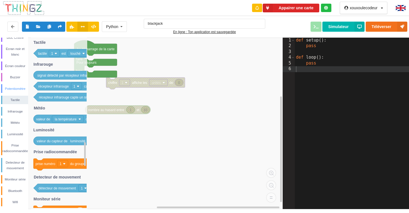
click at [21, 87] on div "Potentiomètre" at bounding box center [15, 89] width 26 height 6
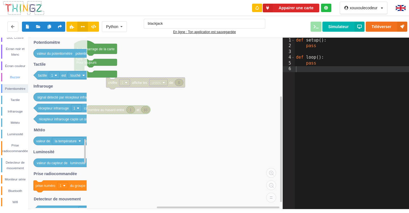
click at [20, 78] on div "Buzzer" at bounding box center [15, 77] width 26 height 6
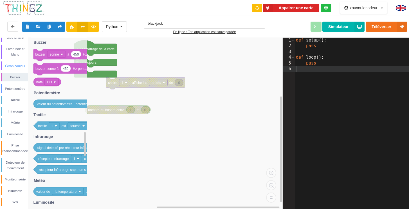
click at [25, 62] on div "Écran couleur" at bounding box center [14, 66] width 27 height 9
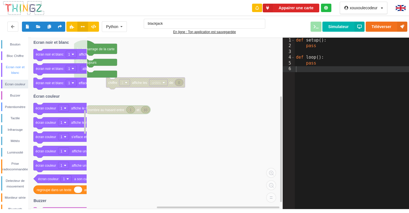
scroll to position [39, 0]
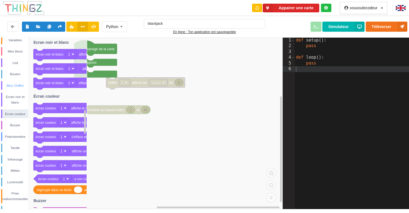
click at [20, 87] on div "Bloc Chiffre" at bounding box center [15, 86] width 26 height 6
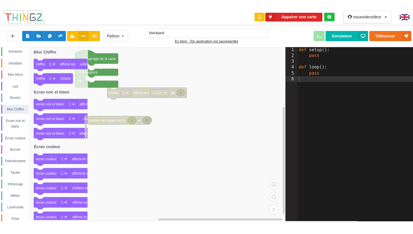
scroll to position [0, 0]
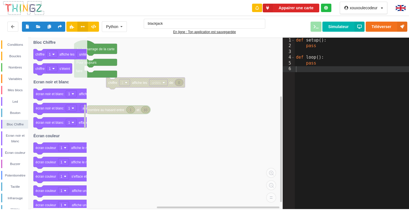
click at [13, 83] on div "Conditions Boucles Nombres Variables Mes blocs Led Bouton Bloc Chiffre Ecran no…" at bounding box center [14, 166] width 28 height 253
click at [19, 49] on div "Conditions" at bounding box center [14, 44] width 27 height 9
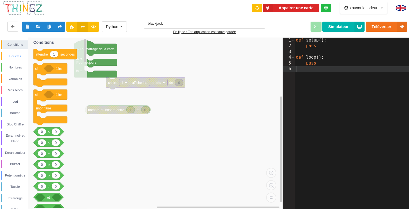
click at [18, 59] on div "Boucles" at bounding box center [14, 56] width 27 height 9
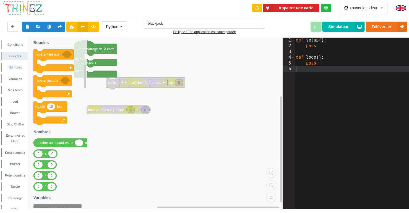
click at [16, 64] on div "Nombres" at bounding box center [14, 67] width 27 height 9
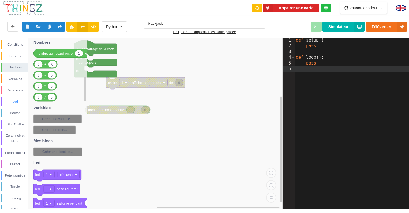
click at [15, 99] on div "Led" at bounding box center [15, 102] width 26 height 6
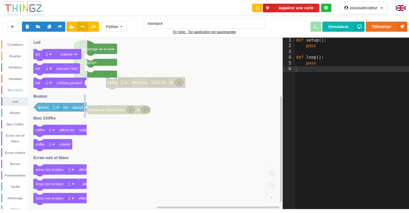
click at [18, 90] on div "Mes blocs" at bounding box center [15, 90] width 26 height 6
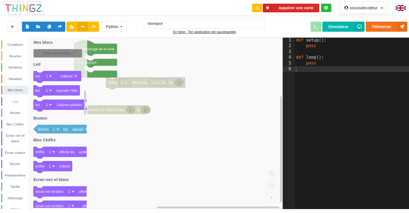
click at [19, 105] on div "Led" at bounding box center [14, 101] width 27 height 9
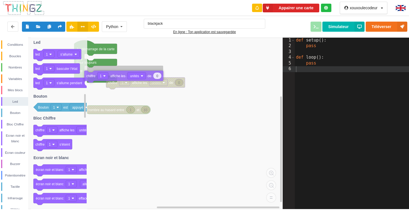
drag, startPoint x: 62, startPoint y: 133, endPoint x: 112, endPoint y: 79, distance: 74.4
click at [112, 79] on div "Conditions Boucles Nombres Variables Mes blocs Led Bouton Bloc Chiffre Ecran no…" at bounding box center [141, 124] width 282 height 172
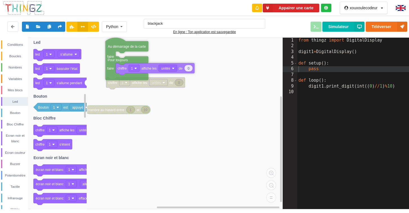
drag, startPoint x: 100, startPoint y: 49, endPoint x: 139, endPoint y: 45, distance: 39.5
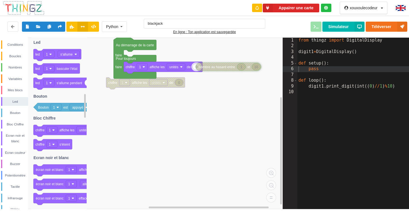
drag, startPoint x: 110, startPoint y: 109, endPoint x: 223, endPoint y: 63, distance: 121.5
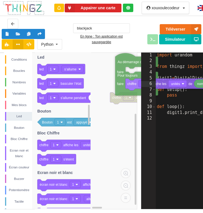
drag, startPoint x: 129, startPoint y: 58, endPoint x: 105, endPoint y: 64, distance: 24.5
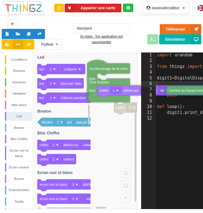
drag, startPoint x: 105, startPoint y: 64, endPoint x: 98, endPoint y: 67, distance: 7.2
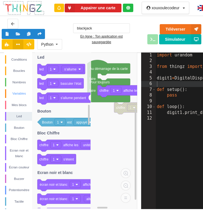
click at [24, 91] on div "Variables" at bounding box center [19, 94] width 26 height 6
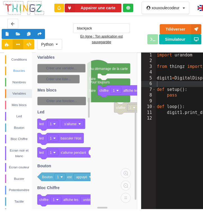
click at [18, 74] on div "Boucles" at bounding box center [18, 71] width 27 height 9
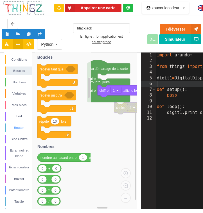
click at [20, 130] on div "Bouton" at bounding box center [18, 128] width 27 height 9
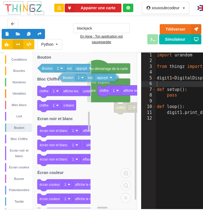
drag, startPoint x: 49, startPoint y: 69, endPoint x: 109, endPoint y: 86, distance: 61.6
click at [105, 86] on div "Conditions Boucles Nombres Variables Mes blocs Led Bouton Bloc Chiffre Ecran no…" at bounding box center [70, 131] width 133 height 157
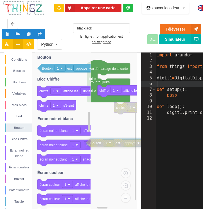
drag, startPoint x: 112, startPoint y: 87, endPoint x: 105, endPoint y: 148, distance: 61.3
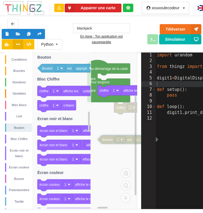
drag, startPoint x: 102, startPoint y: 146, endPoint x: 114, endPoint y: 141, distance: 12.3
click at [47, 42] on div "Python C++ Python" at bounding box center [49, 44] width 25 height 11
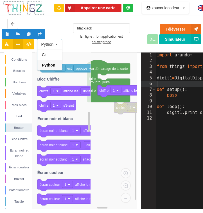
click at [53, 42] on icon at bounding box center [57, 44] width 8 height 10
click at [112, 138] on rect at bounding box center [70, 131] width 133 height 157
click at [15, 141] on div "Bloc Chiffre" at bounding box center [19, 139] width 26 height 6
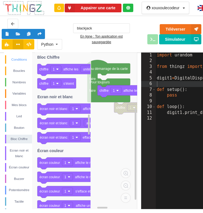
click at [25, 57] on div "Conditions" at bounding box center [19, 60] width 26 height 6
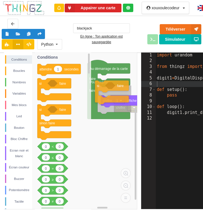
drag, startPoint x: 47, startPoint y: 84, endPoint x: 106, endPoint y: 89, distance: 59.2
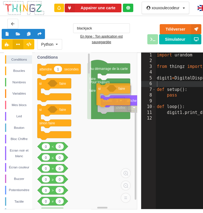
click at [106, 89] on div "Conditions Boucles Nombres Variables Mes blocs Led Bouton Bloc Chiffre Ecran no…" at bounding box center [70, 131] width 133 height 157
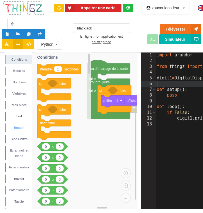
click at [17, 129] on div "Bouton" at bounding box center [19, 128] width 26 height 6
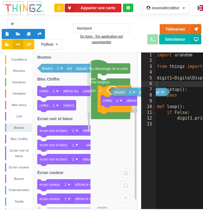
drag, startPoint x: 54, startPoint y: 70, endPoint x: 126, endPoint y: 94, distance: 75.7
click at [126, 94] on div "Conditions Boucles Nombres Variables Mes blocs Led Bouton Bloc Chiffre Ecran no…" at bounding box center [70, 131] width 133 height 157
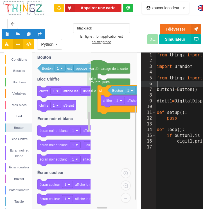
drag, startPoint x: 147, startPoint y: 60, endPoint x: 129, endPoint y: 63, distance: 18.4
click at [129, 63] on div "Conditions Boucles Nombres Variables Mes blocs Led Bouton Bloc Chiffre Ecran no…" at bounding box center [101, 131] width 211 height 157
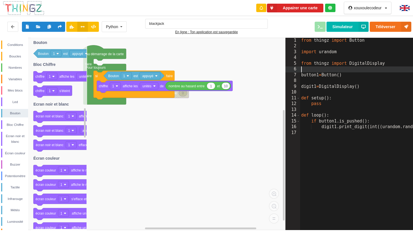
click at [19, 9] on img at bounding box center [24, 8] width 42 height 15
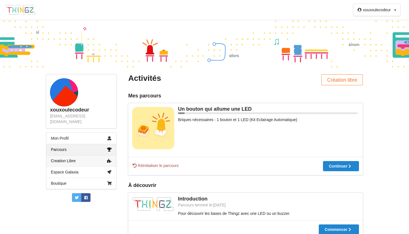
click at [85, 155] on link "Creation Libre" at bounding box center [81, 160] width 70 height 11
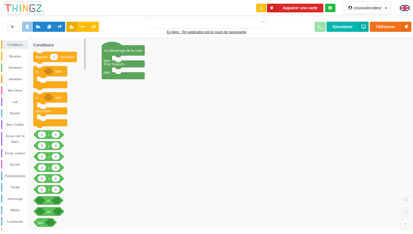
type input "blackjack"
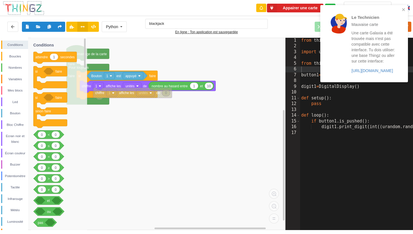
click at [203, 73] on div "Une carte Galaxia a été trouvée mais n'est pas compatible avec cette interface.…" at bounding box center [374, 51] width 44 height 43
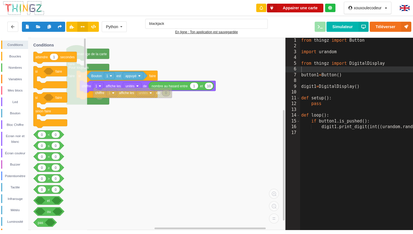
click at [203, 9] on button "Appairer une carte" at bounding box center [295, 8] width 57 height 9
click at [203, 24] on div "Téléverser Simulateur" at bounding box center [344, 27] width 144 height 10
click at [203, 10] on button "Appairer une carte" at bounding box center [295, 8] width 57 height 9
click at [158, 112] on rect at bounding box center [143, 134] width 286 height 192
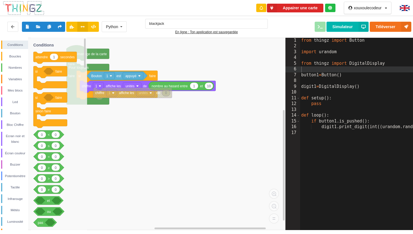
click at [158, 112] on rect at bounding box center [143, 134] width 286 height 192
click at [203, 26] on button "Simulateur" at bounding box center [348, 27] width 42 height 10
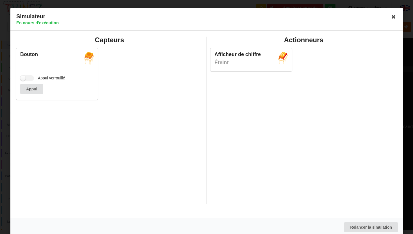
click at [203, 15] on div "Simulateur En cours d'exécution" at bounding box center [206, 19] width 393 height 23
click at [203, 15] on icon at bounding box center [393, 16] width 9 height 9
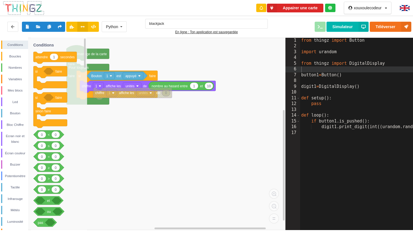
click at [203, 10] on div at bounding box center [330, 8] width 10 height 8
click at [14, 10] on img at bounding box center [24, 8] width 42 height 15
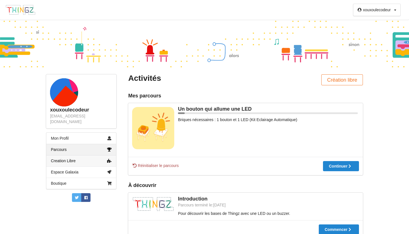
click at [82, 155] on link "Creation Libre" at bounding box center [81, 160] width 70 height 11
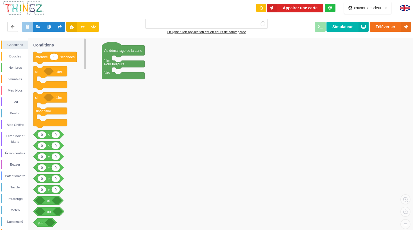
type input "blackjack"
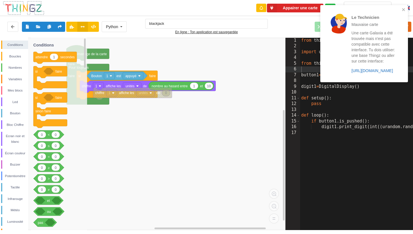
click at [203, 71] on link "https://play.thingz.co/galaxia" at bounding box center [373, 70] width 42 height 4
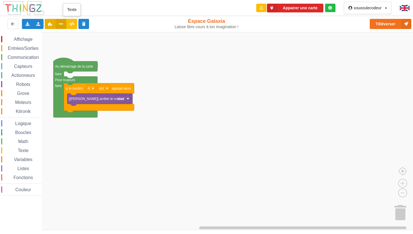
click at [65, 24] on button at bounding box center [61, 24] width 11 height 10
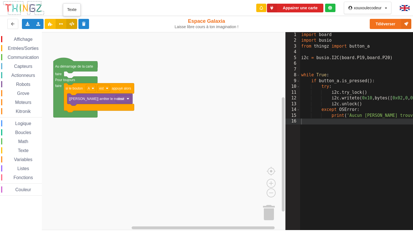
click at [74, 23] on icon at bounding box center [71, 23] width 5 height 3
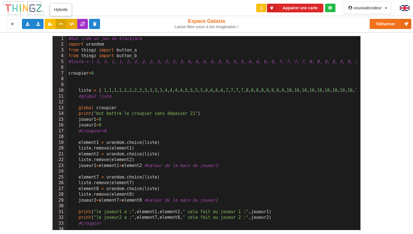
click at [63, 24] on icon at bounding box center [61, 23] width 5 height 3
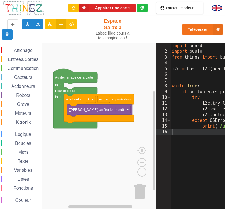
click at [24, 58] on span "Entrées/Sorties" at bounding box center [23, 59] width 32 height 5
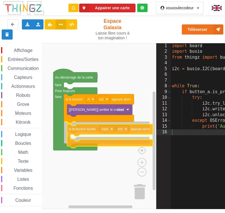
click at [90, 129] on div "Affichage Entrées/Sorties Communication Capteurs Actionneurs Robots Grove Moteu…" at bounding box center [78, 126] width 157 height 166
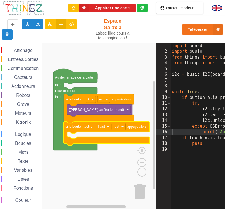
click at [24, 60] on span "Entrées/Sorties" at bounding box center [23, 59] width 32 height 5
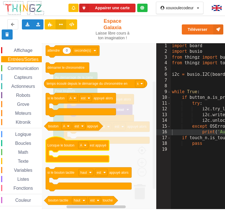
click at [98, 143] on g "0 attendre seconde(s) démarrer le chronomètre temps écoulé depuis le démarrage …" at bounding box center [128, 217] width 168 height 343
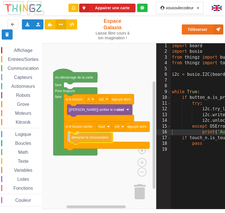
click at [100, 137] on div "Affichage Entrées/Sorties Communication Capteurs Actionneurs Robots Grove Moteu…" at bounding box center [78, 126] width 157 height 166
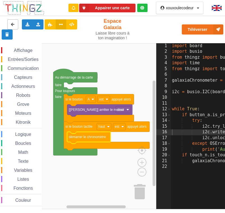
click at [13, 23] on icon at bounding box center [12, 23] width 5 height 3
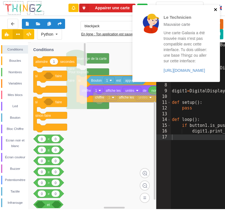
click at [217, 11] on icon "close" at bounding box center [216, 9] width 4 height 4
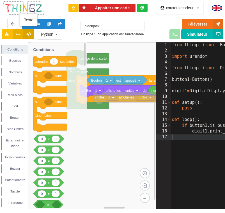
click at [32, 35] on button at bounding box center [28, 34] width 11 height 10
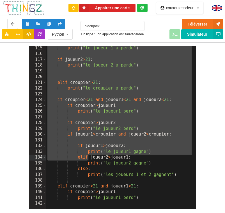
scroll to position [796, 0]
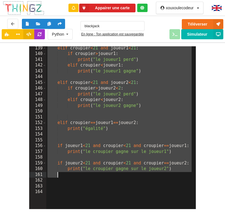
drag, startPoint x: 44, startPoint y: 58, endPoint x: 99, endPoint y: 187, distance: 139.7
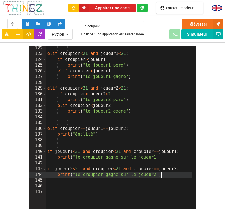
scroll to position [698, 0]
click at [199, 36] on button "Simulateur" at bounding box center [203, 34] width 42 height 10
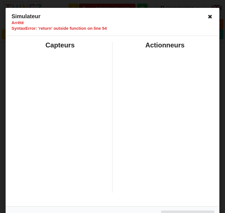
click at [209, 17] on icon at bounding box center [210, 16] width 9 height 9
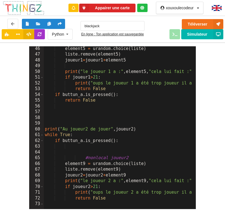
scroll to position [259, 0]
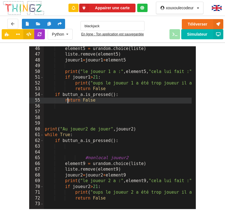
click at [191, 39] on button "Simulateur" at bounding box center [203, 34] width 42 height 10
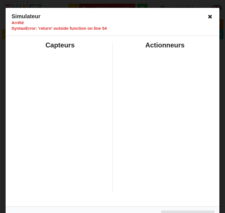
click at [207, 16] on icon at bounding box center [210, 16] width 9 height 9
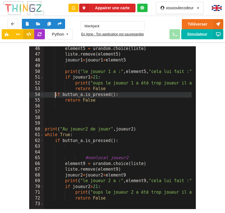
drag, startPoint x: 55, startPoint y: 105, endPoint x: 84, endPoint y: 109, distance: 29.5
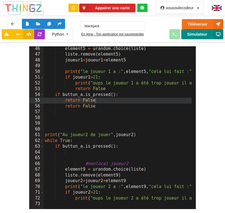
click at [193, 39] on button "Simulateur" at bounding box center [203, 34] width 42 height 10
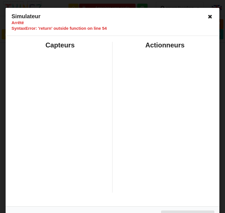
click at [209, 17] on icon at bounding box center [210, 16] width 9 height 9
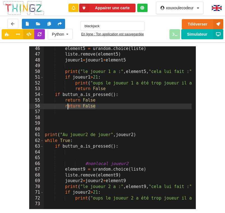
drag, startPoint x: 94, startPoint y: 118, endPoint x: 66, endPoint y: 119, distance: 28.4
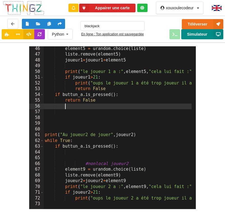
click at [192, 39] on button "Simulateur" at bounding box center [203, 34] width 42 height 10
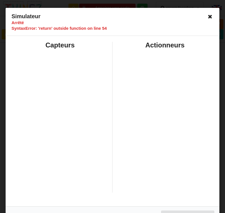
click at [207, 16] on icon at bounding box center [210, 16] width 9 height 9
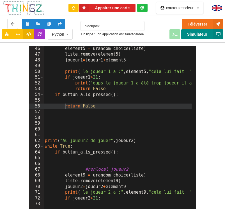
click at [192, 39] on button "Simulateur" at bounding box center [203, 34] width 42 height 10
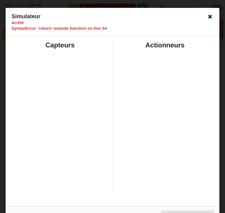
click at [206, 19] on icon at bounding box center [210, 16] width 9 height 9
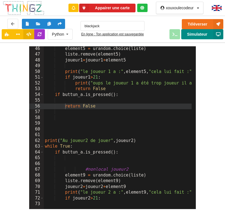
click at [197, 39] on button "Simulateur" at bounding box center [203, 34] width 42 height 10
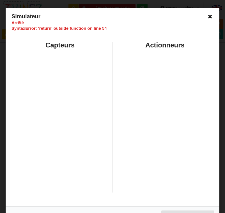
click at [208, 16] on icon at bounding box center [210, 16] width 9 height 9
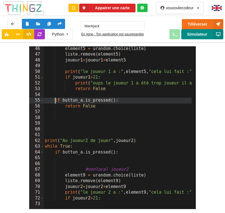
click at [202, 39] on button "Simulateur" at bounding box center [203, 34] width 42 height 10
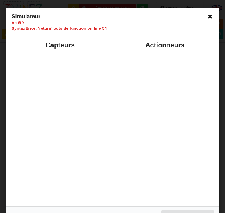
click at [207, 17] on icon at bounding box center [210, 16] width 9 height 9
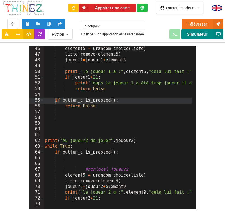
click at [197, 39] on button "Simulateur" at bounding box center [203, 34] width 42 height 10
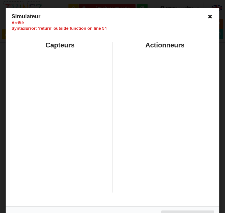
click at [208, 16] on icon at bounding box center [210, 16] width 9 height 9
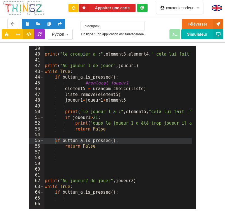
scroll to position [135, 0]
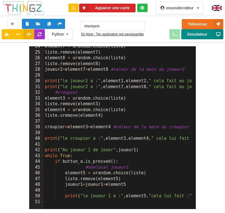
click at [194, 39] on button "Simulateur" at bounding box center [203, 34] width 42 height 10
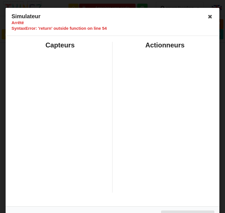
click at [51, 29] on h4 "SyntaxError: 'return' outside function on line 54" at bounding box center [111, 28] width 199 height 5
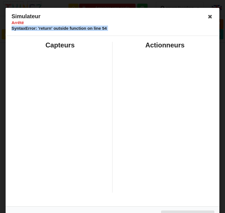
click at [51, 29] on h4 "SyntaxError: 'return' outside function on line 54" at bounding box center [111, 28] width 199 height 5
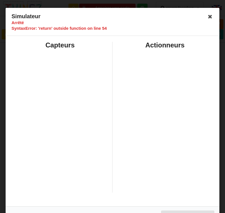
click at [101, 47] on h2 "Capteurs" at bounding box center [60, 45] width 97 height 9
click at [156, 46] on h2 "Actionneurs" at bounding box center [165, 45] width 97 height 9
click at [206, 14] on icon at bounding box center [210, 16] width 9 height 9
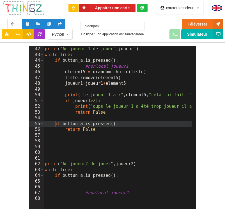
scroll to position [236, 0]
click at [203, 39] on button "Simulateur" at bounding box center [203, 34] width 42 height 10
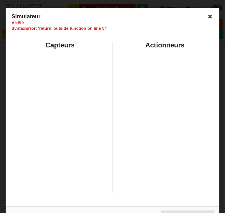
click at [209, 18] on icon at bounding box center [210, 16] width 9 height 9
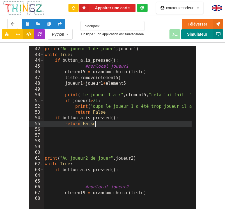
click at [196, 39] on button "Simulateur" at bounding box center [203, 34] width 42 height 10
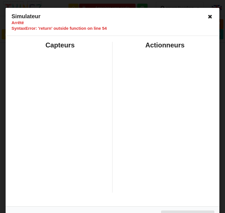
click at [208, 17] on icon at bounding box center [210, 16] width 9 height 9
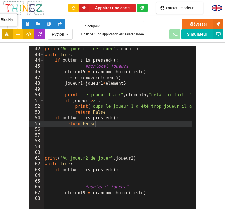
click at [8, 35] on icon at bounding box center [7, 33] width 5 height 3
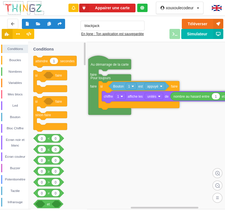
drag, startPoint x: 97, startPoint y: 60, endPoint x: 121, endPoint y: 66, distance: 24.7
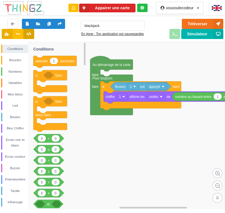
click at [30, 36] on button at bounding box center [28, 34] width 11 height 10
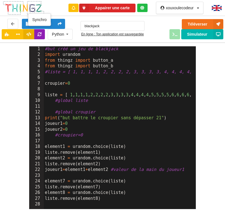
click at [38, 35] on icon at bounding box center [39, 33] width 5 height 3
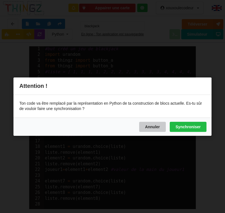
click at [153, 127] on button "Annuler" at bounding box center [152, 127] width 27 height 10
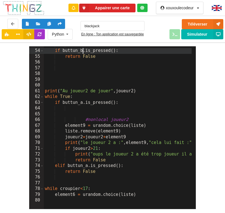
scroll to position [320, 0]
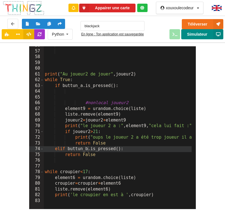
click at [196, 39] on button "Simulateur" at bounding box center [203, 34] width 42 height 10
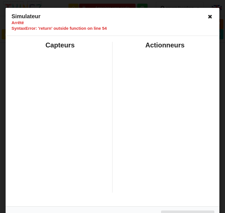
click at [210, 14] on icon at bounding box center [210, 16] width 9 height 9
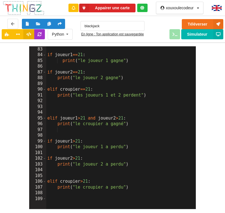
scroll to position [489, 0]
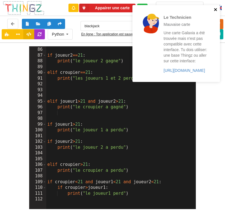
click at [216, 11] on icon "close" at bounding box center [216, 9] width 4 height 4
click at [215, 9] on icon "close" at bounding box center [215, 9] width 3 height 3
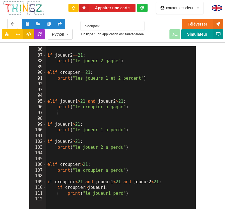
click at [212, 40] on div "Le Technicien Mauvaise carte Une carte Galaxia a été trouvée mais n'est pas com…" at bounding box center [112, 102] width 233 height 213
click at [212, 39] on button "Simulateur" at bounding box center [203, 34] width 42 height 10
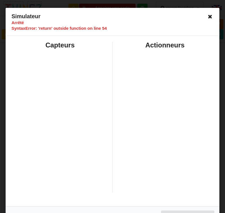
click at [207, 19] on icon at bounding box center [210, 16] width 9 height 9
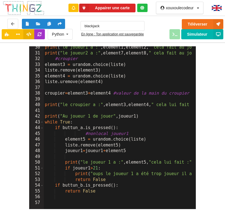
scroll to position [169, 0]
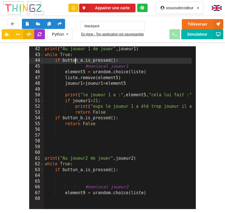
scroll to position [236, 0]
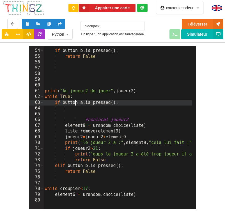
scroll to position [320, 0]
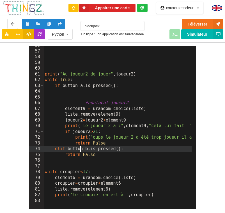
click at [196, 39] on button "Simulateur" at bounding box center [203, 34] width 42 height 10
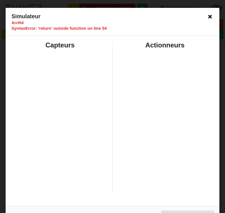
click at [209, 15] on icon at bounding box center [210, 16] width 9 height 9
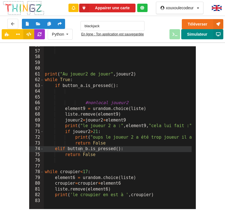
click at [201, 38] on button "Simulateur" at bounding box center [203, 34] width 42 height 10
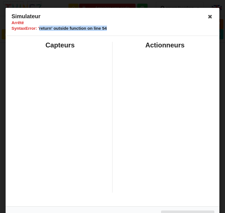
drag, startPoint x: 106, startPoint y: 28, endPoint x: 38, endPoint y: 28, distance: 68.0
click at [38, 28] on h4 "SyntaxError: 'return' outside function on line 54" at bounding box center [111, 28] width 199 height 5
click at [209, 19] on icon at bounding box center [210, 16] width 9 height 9
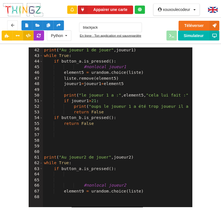
scroll to position [219, 0]
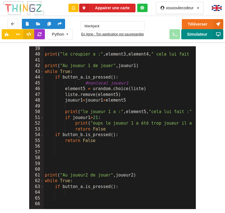
click at [199, 39] on button "Simulateur" at bounding box center [203, 34] width 42 height 10
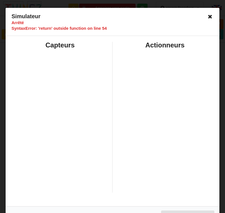
click at [208, 15] on icon at bounding box center [210, 16] width 9 height 9
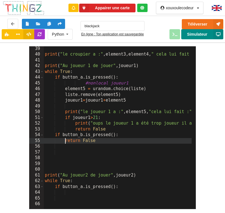
click at [217, 39] on icon at bounding box center [219, 34] width 10 height 10
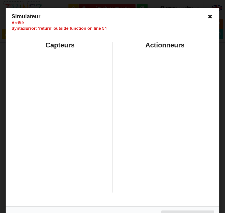
click at [209, 19] on icon at bounding box center [210, 16] width 9 height 9
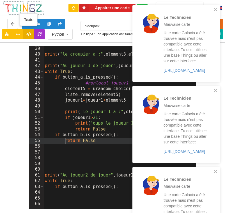
click at [31, 32] on icon at bounding box center [28, 33] width 5 height 3
click at [215, 9] on icon "close" at bounding box center [216, 9] width 4 height 4
click at [215, 82] on div "Le Technicien Mauvaise carte Une carte Galaxia a été trouvée mais n'est pas com…" at bounding box center [177, 43] width 88 height 77
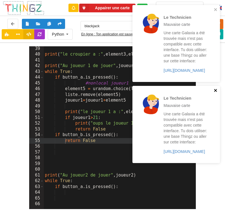
click at [215, 93] on icon "close" at bounding box center [216, 90] width 4 height 4
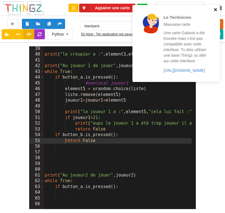
click at [218, 9] on icon "close" at bounding box center [216, 9] width 4 height 4
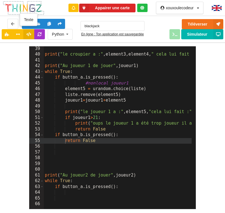
click at [30, 33] on icon at bounding box center [28, 33] width 5 height 3
click at [17, 35] on icon at bounding box center [18, 33] width 5 height 3
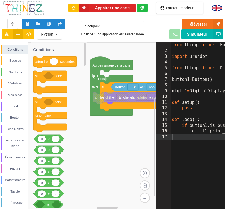
click at [32, 5] on img at bounding box center [24, 8] width 42 height 15
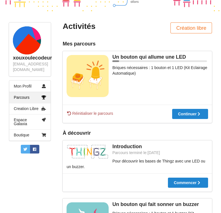
scroll to position [101, 0]
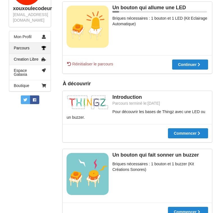
click at [30, 57] on link "Creation Libre" at bounding box center [29, 59] width 41 height 11
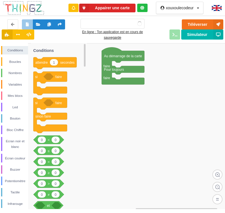
type input "blackjack"
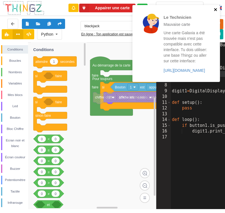
click at [216, 8] on icon "close" at bounding box center [216, 9] width 4 height 4
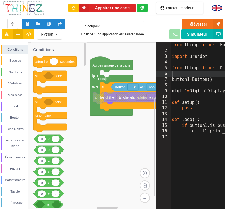
click at [21, 14] on img at bounding box center [24, 8] width 42 height 15
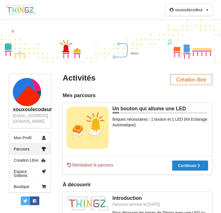
click at [184, 80] on button "Création libre" at bounding box center [192, 79] width 42 height 11
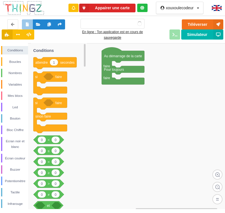
type input "blackjack"
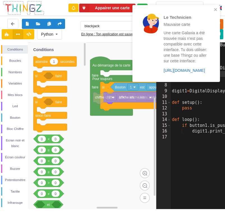
click at [181, 72] on link "https://play.thingz.co/galaxia" at bounding box center [185, 70] width 42 height 4
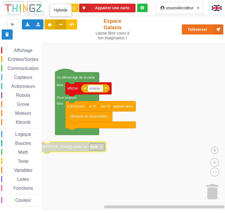
click at [62, 22] on icon at bounding box center [61, 23] width 5 height 3
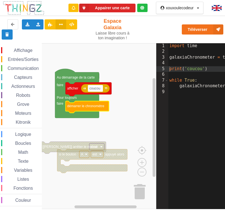
click at [28, 102] on span "Grove" at bounding box center [23, 104] width 14 height 5
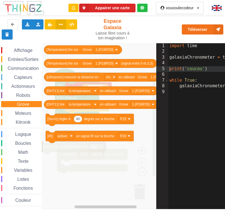
click at [16, 56] on div "Entrées/Sorties" at bounding box center [21, 59] width 41 height 6
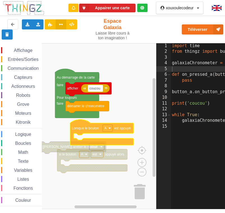
click at [89, 128] on div "Affichage Entrées/Sorties Communication Capteurs Actionneurs Robots Grove Moteu…" at bounding box center [78, 126] width 157 height 166
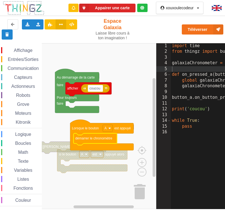
click at [121, 118] on rect "Espace de travail de Blocky" at bounding box center [78, 126] width 157 height 166
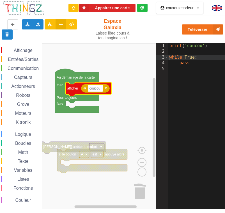
click at [27, 134] on span "Logique" at bounding box center [23, 134] width 18 height 5
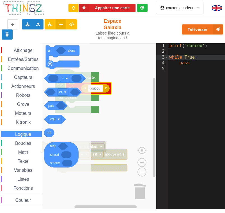
click at [24, 162] on span "Texte" at bounding box center [23, 161] width 12 height 5
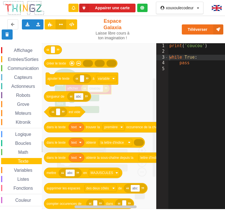
click at [26, 144] on span "Boucles" at bounding box center [23, 143] width 18 height 5
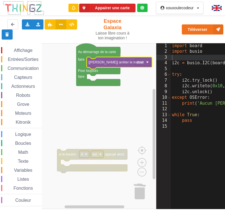
click at [177, 200] on div "import board import busio i2c = busio . I2C ( board . P19 , board . P20 ) try :…" at bounding box center [225, 129] width 108 height 173
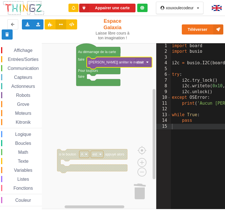
click at [119, 127] on rect "Espace de travail de Blocky" at bounding box center [78, 126] width 157 height 166
click at [17, 69] on span "Communication" at bounding box center [23, 68] width 33 height 5
